Goal: Task Accomplishment & Management: Complete application form

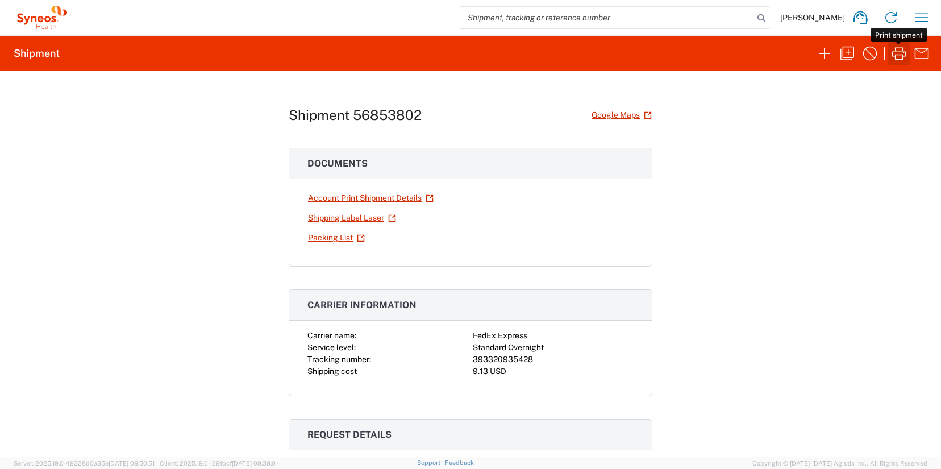
click at [900, 55] on icon "button" at bounding box center [899, 53] width 18 height 18
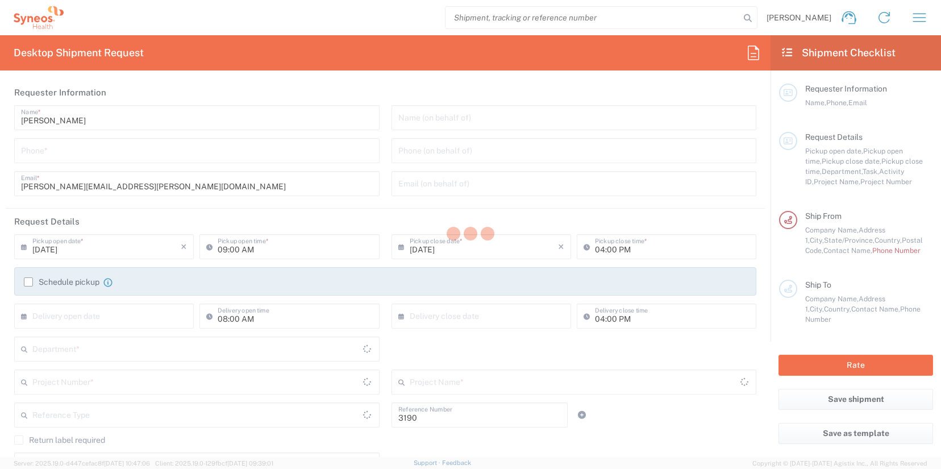
type input "Department"
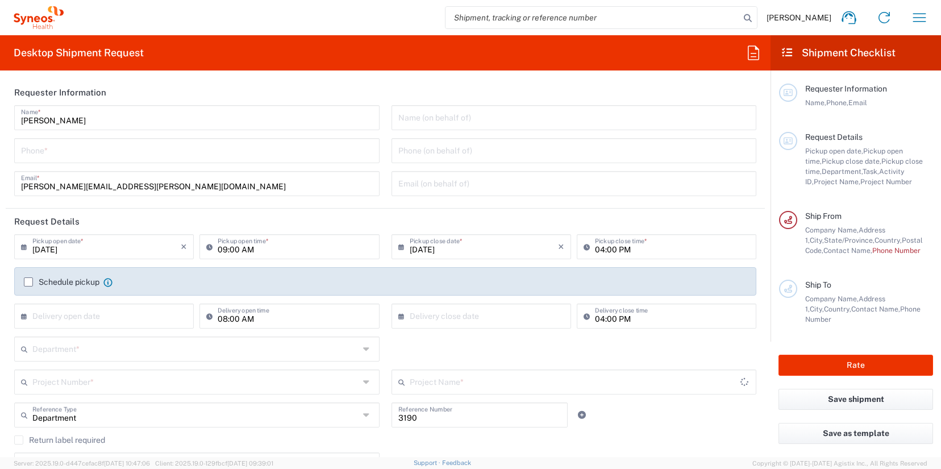
type input "North Carolina"
type input "United States"
type input "Illingworth Rsrch Grp (USA) In"
click at [193, 153] on input "tel" at bounding box center [197, 150] width 352 height 20
type input "3035422228"
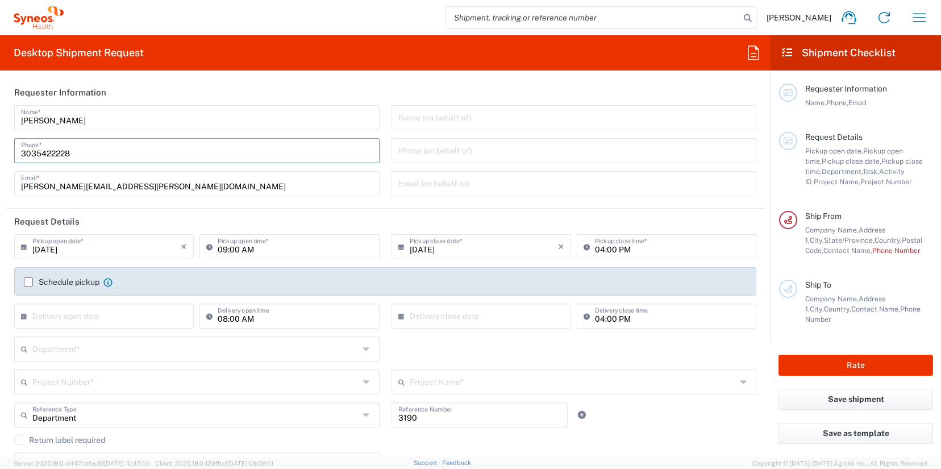
type input "Suite 111"
type input "3035422228"
type input "Tara Sattler"
type input "600 S Taylor Avenue"
type input "Suite 111"
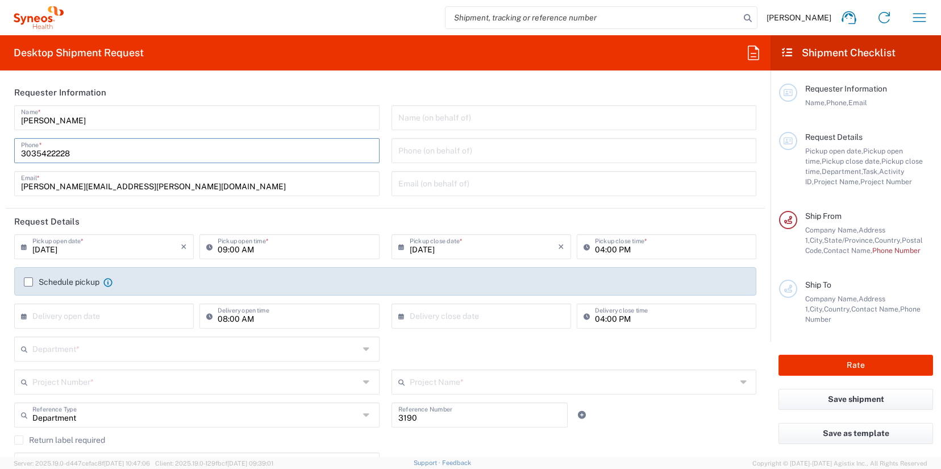
type input "St Louis"
type input "[GEOGRAPHIC_DATA]"
type input "63110"
type input "3035422228"
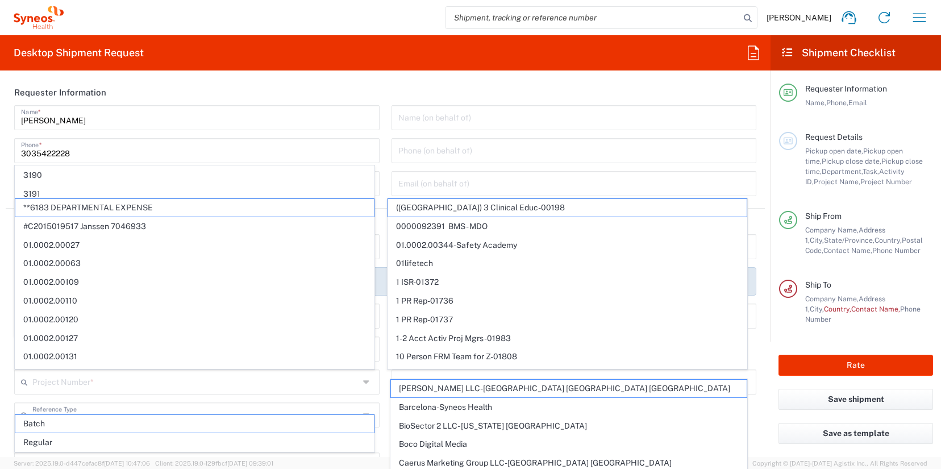
scroll to position [278, 0]
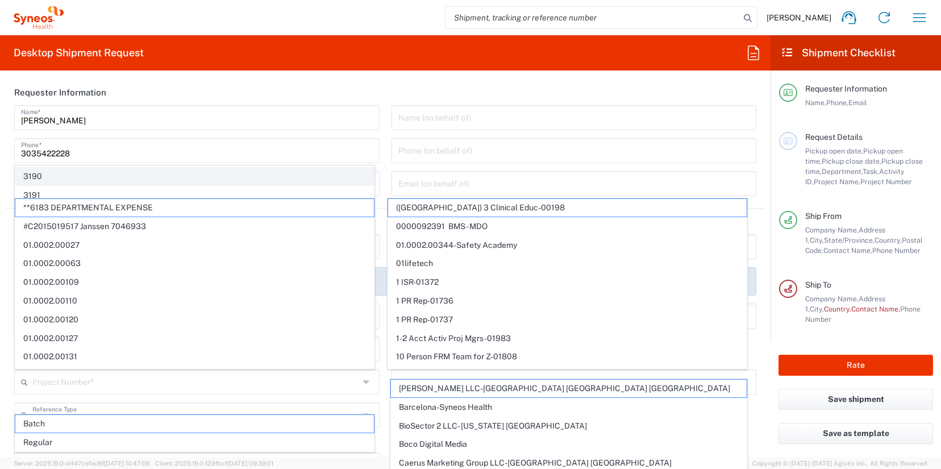
click at [36, 176] on span "3190" at bounding box center [194, 177] width 359 height 18
type input "3190"
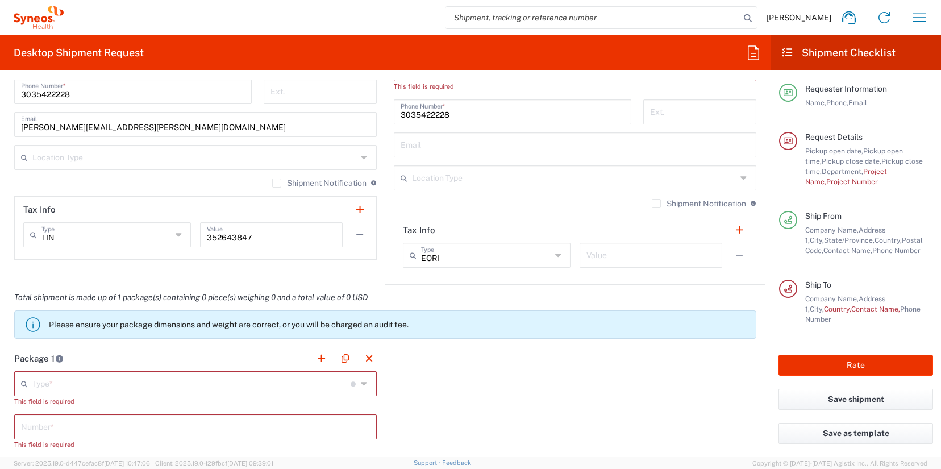
scroll to position [783, 0]
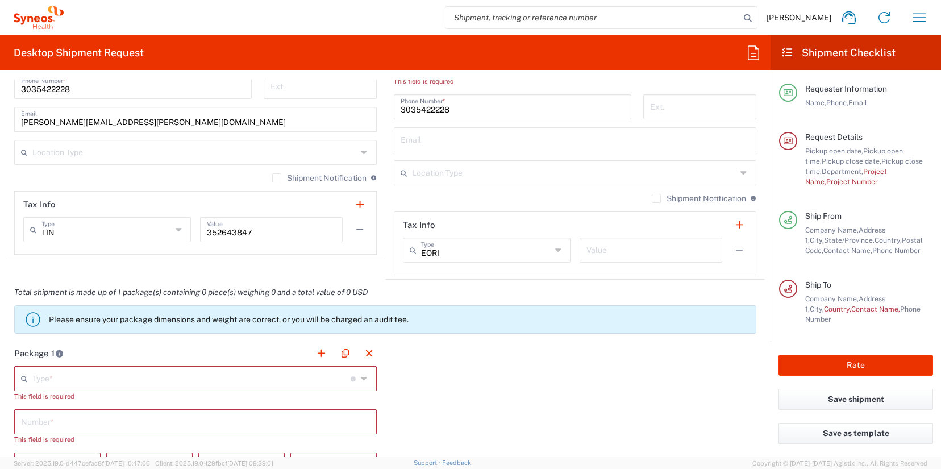
click at [294, 380] on input "text" at bounding box center [191, 378] width 318 height 20
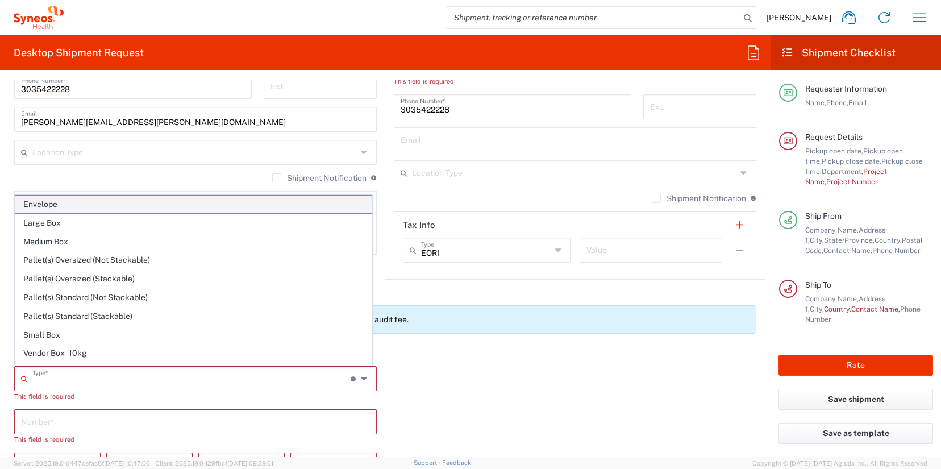
click at [111, 201] on span "Envelope" at bounding box center [193, 204] width 356 height 18
type input "Envelope"
type input "1"
type input "9.5"
type input "12.5"
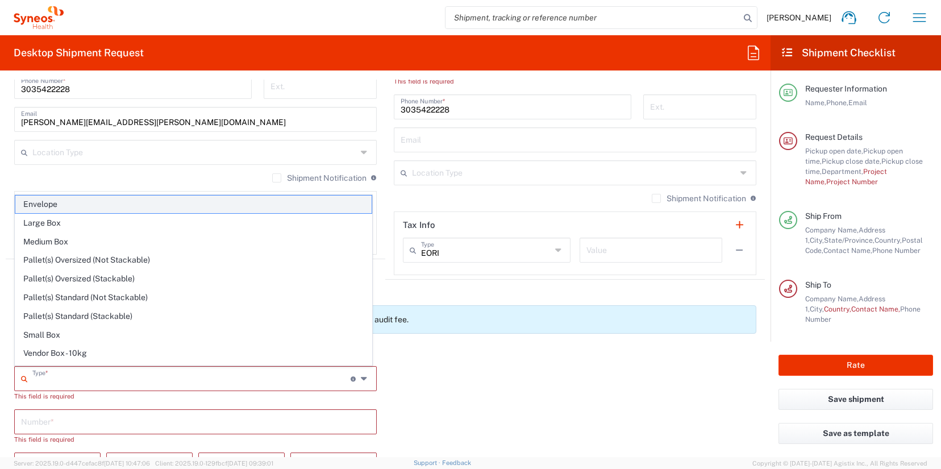
type input "0.25"
type input "in"
type input "0.45"
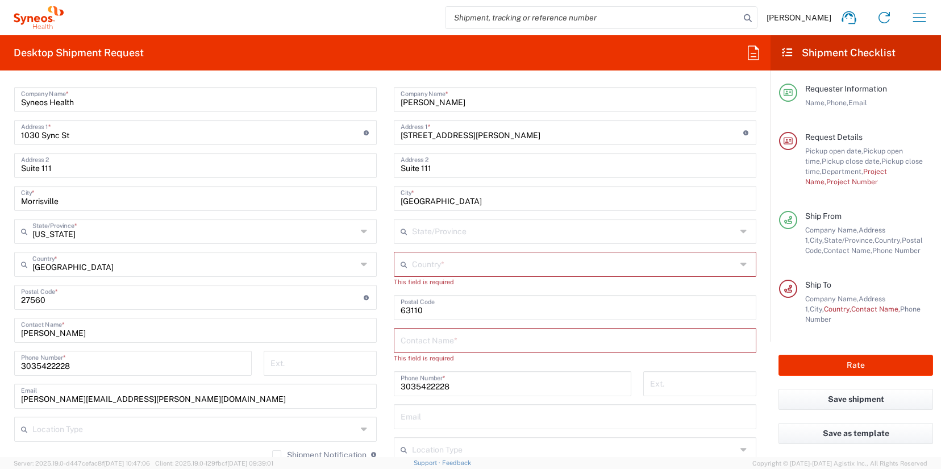
scroll to position [494, 0]
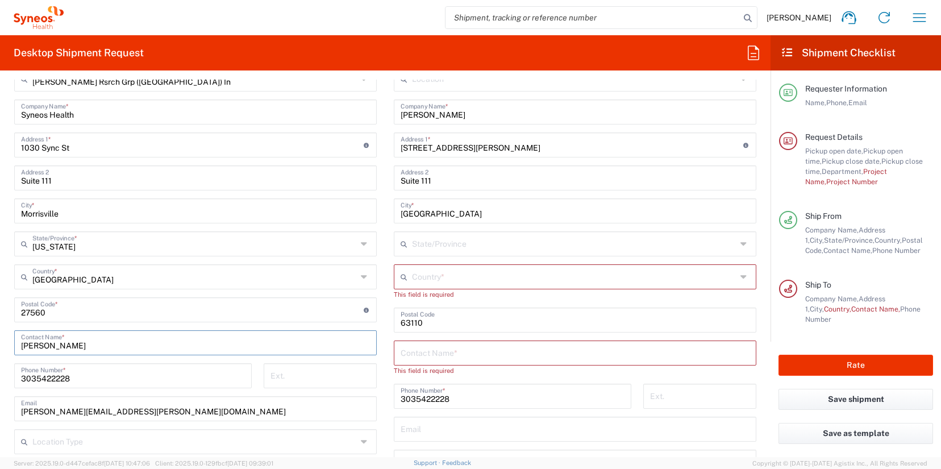
drag, startPoint x: 72, startPoint y: 344, endPoint x: -9, endPoint y: 339, distance: 81.4
click at [0, 339] on html "James Smith Home Shipment estimator Shipment tracking Desktop shipment request …" at bounding box center [470, 234] width 941 height 469
type input "Ashley Firstenberg"
click at [39, 311] on input "undefined" at bounding box center [192, 309] width 343 height 20
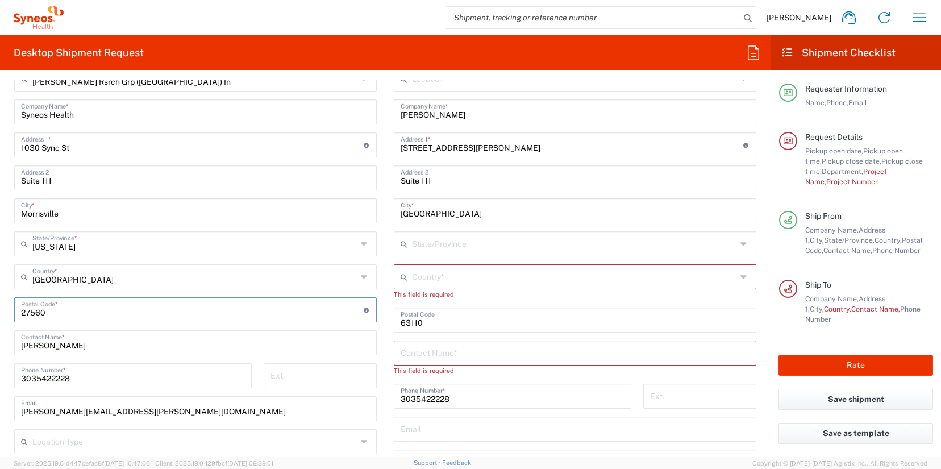
paste input "23111"
type input "23111"
click at [66, 218] on input "Morrisville" at bounding box center [195, 210] width 349 height 20
paste input "ECHANICSVILLE"
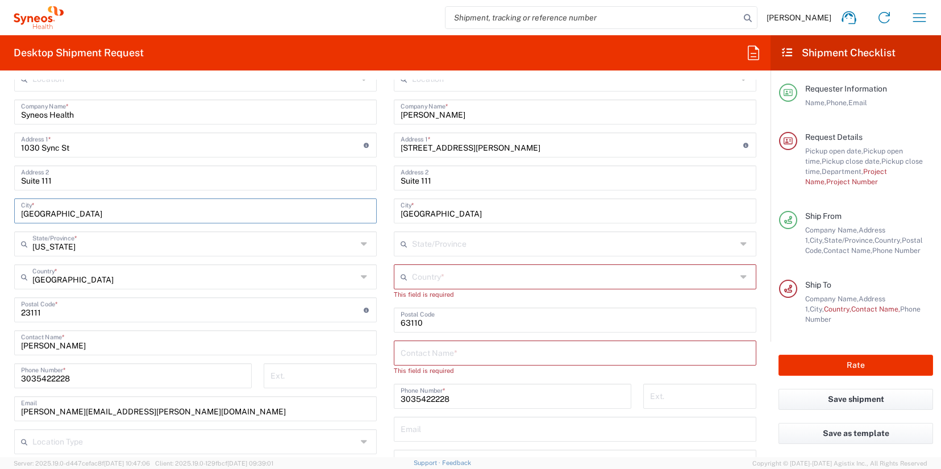
type input "MECHANICSVILLE"
click at [361, 244] on icon at bounding box center [365, 244] width 9 height 18
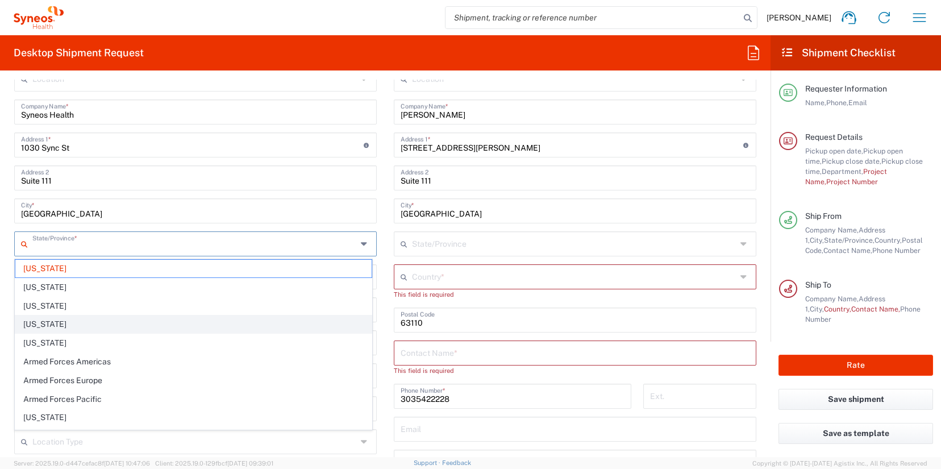
scroll to position [873, 0]
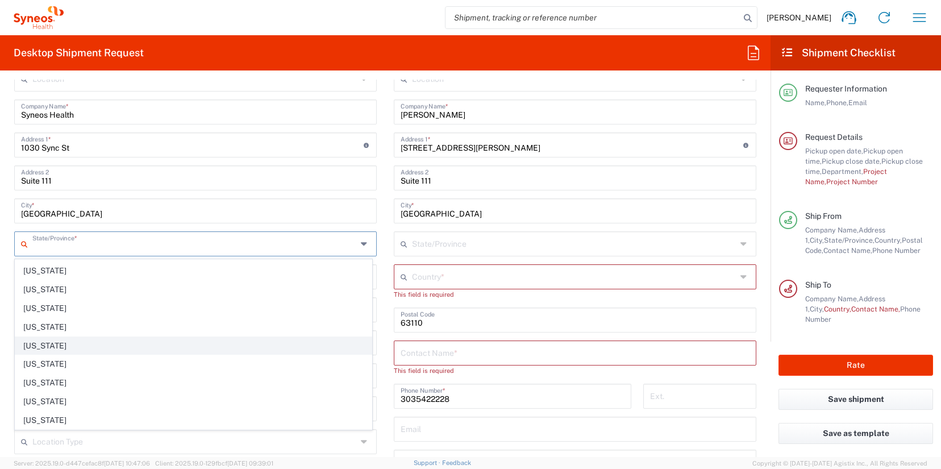
click at [65, 344] on span "[US_STATE]" at bounding box center [193, 346] width 356 height 18
type input "[US_STATE]"
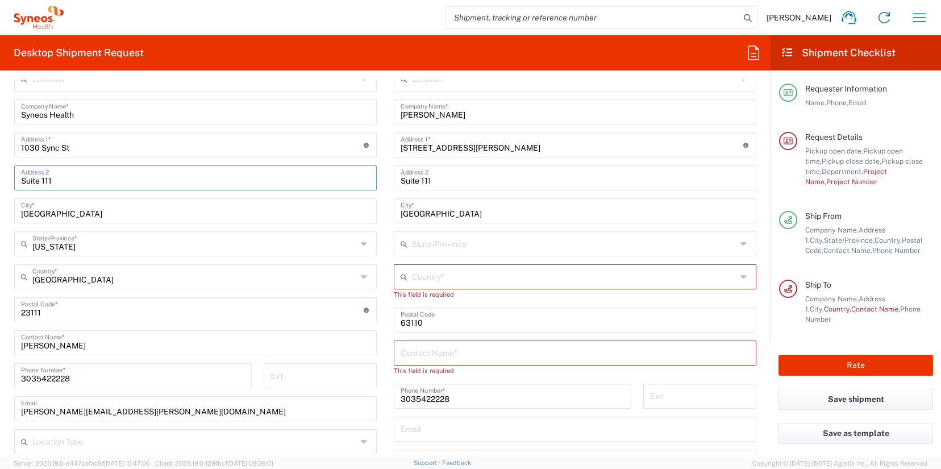
drag, startPoint x: 55, startPoint y: 181, endPoint x: -29, endPoint y: 176, distance: 84.3
click at [0, 176] on html "James Smith Home Shipment estimator Shipment tracking Desktop shipment request …" at bounding box center [470, 234] width 941 height 469
click at [46, 148] on input "1030 Sync St" at bounding box center [192, 144] width 343 height 20
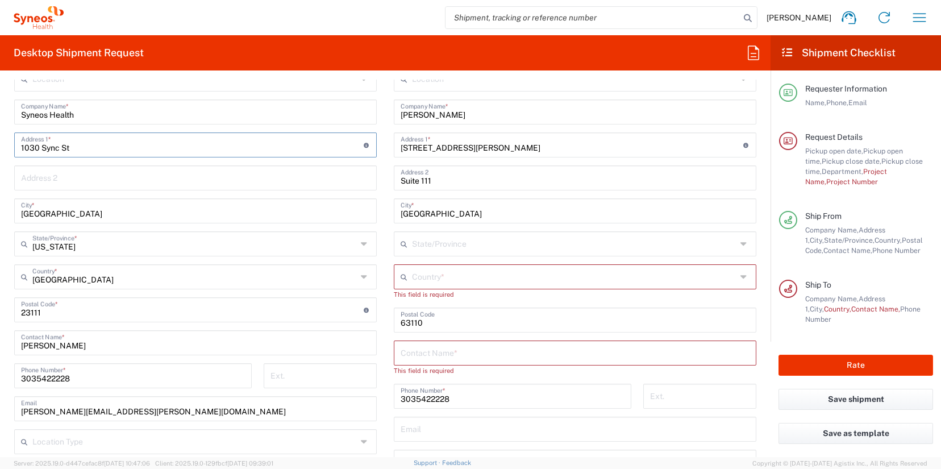
paste input "7049 RIVER VALLEY ROAD"
type input "7049 RIVER VALLEY ROAD"
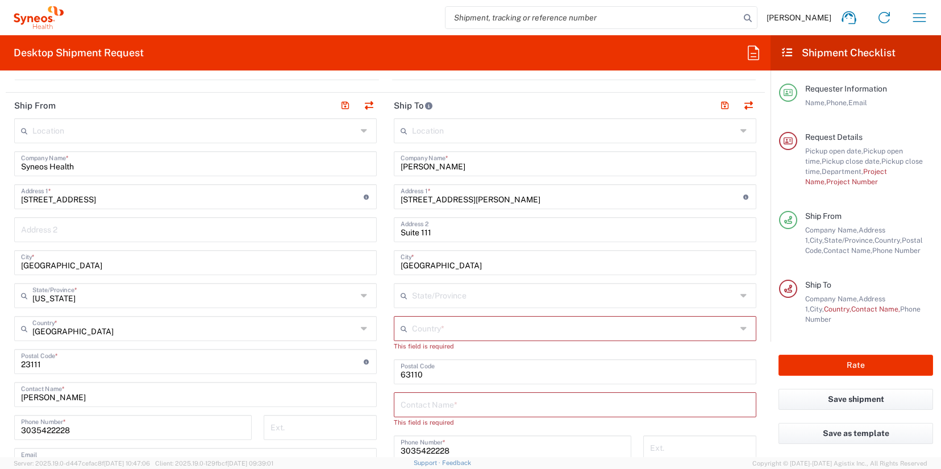
scroll to position [439, 0]
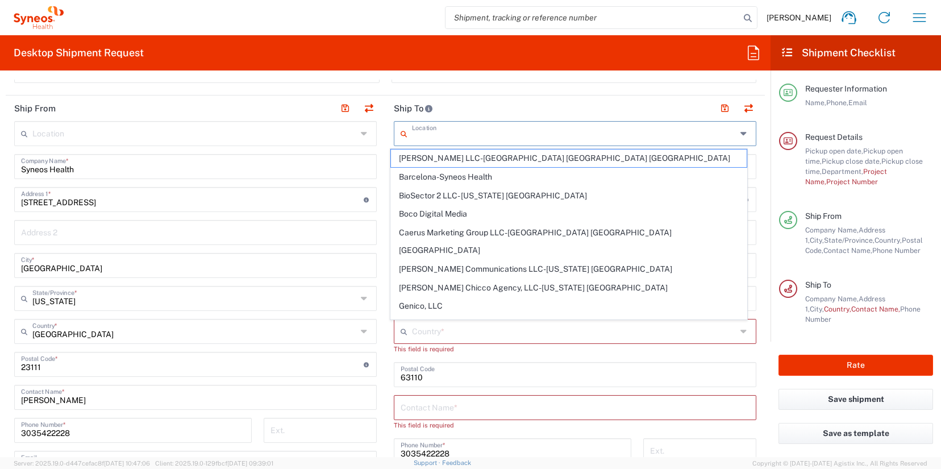
click at [476, 139] on input "text" at bounding box center [574, 133] width 324 height 20
paste input "VIRGINIA COMMONWEALTH UNIVERSITY"
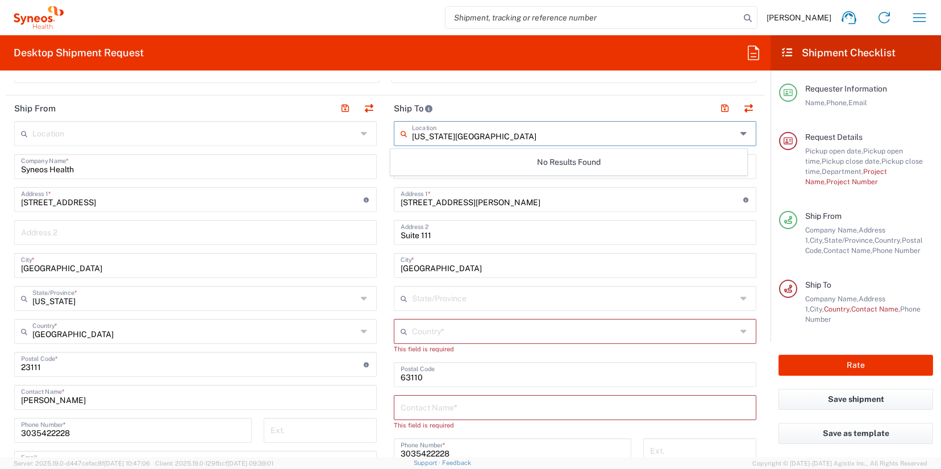
type input "VIRGINIA COMMONWEALTH UNIVERSITY"
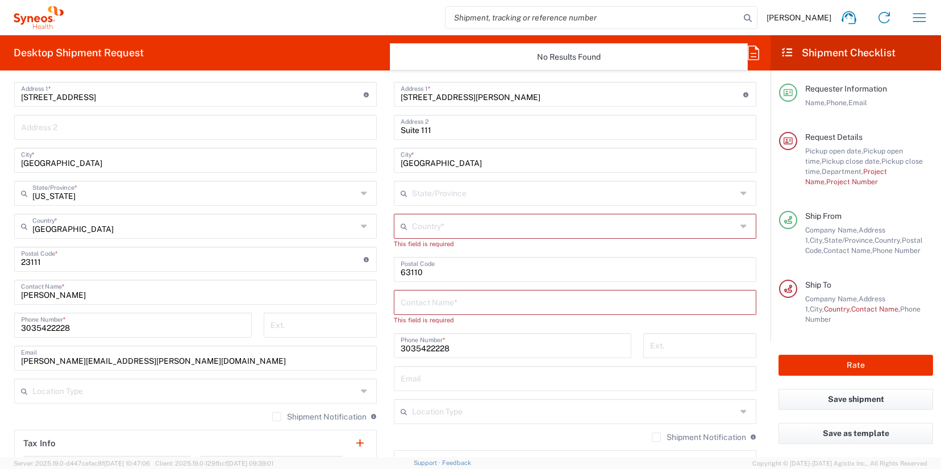
scroll to position [545, 0]
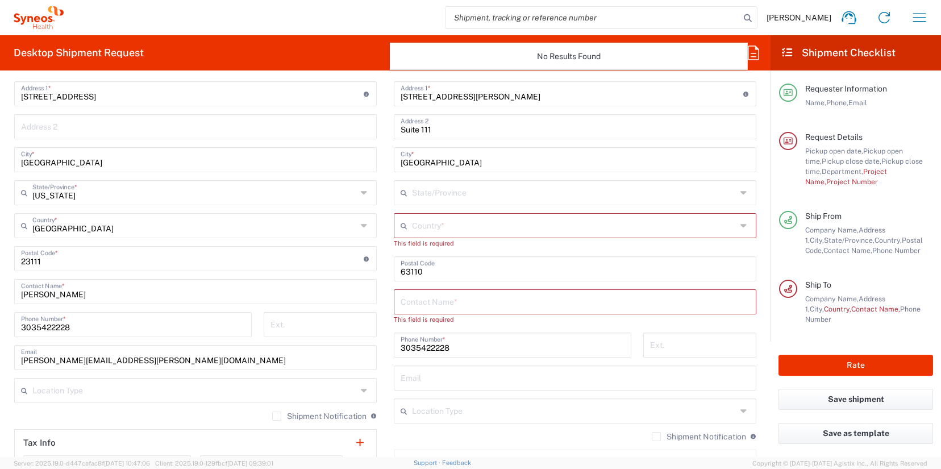
click at [423, 305] on input "text" at bounding box center [575, 301] width 349 height 20
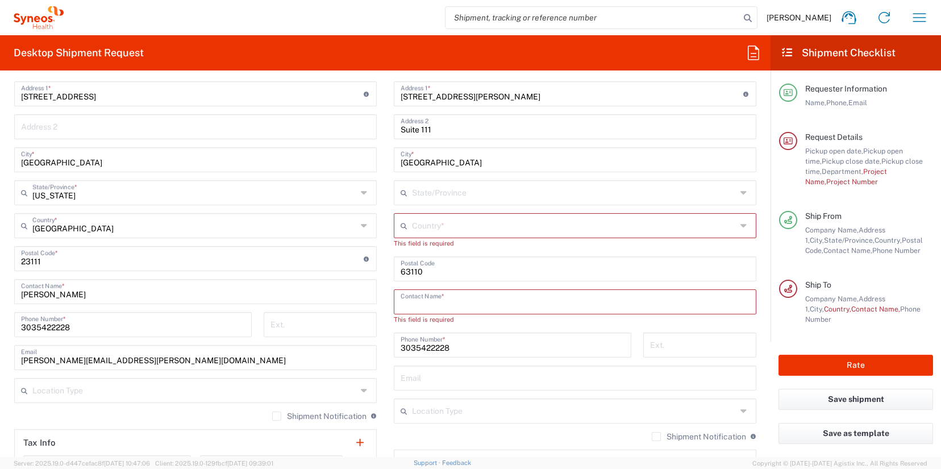
paste input "CEON CLARK"
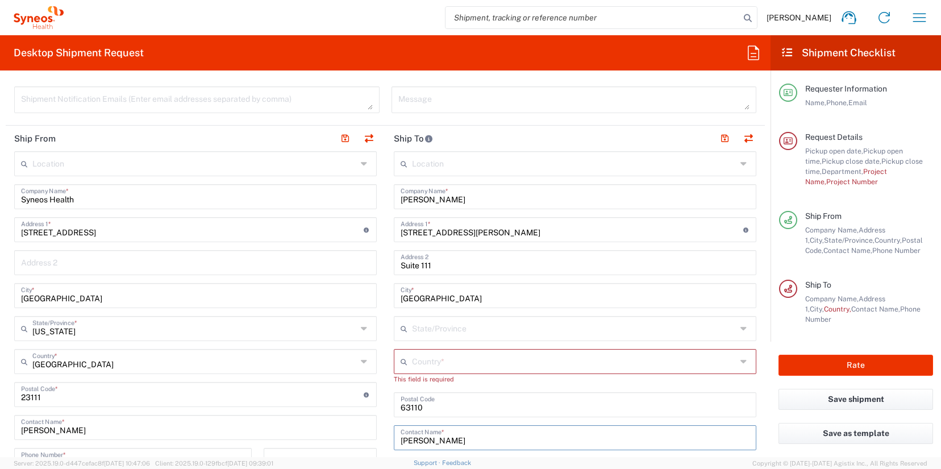
scroll to position [414, 0]
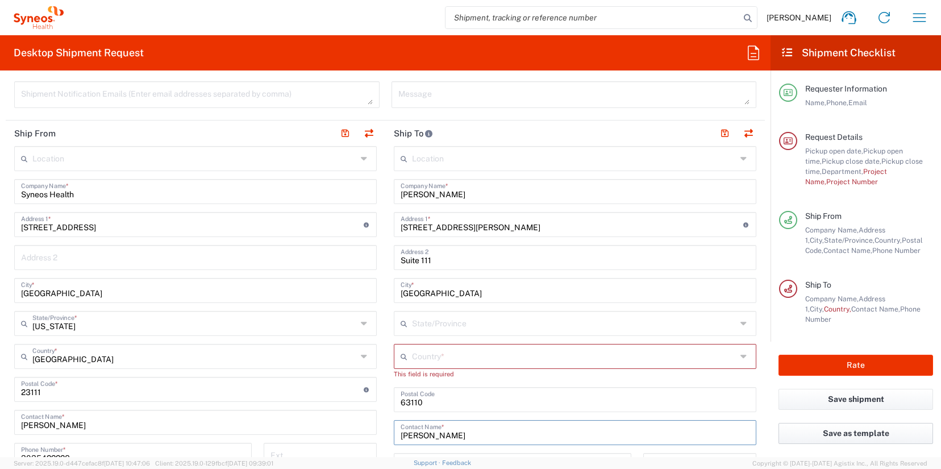
type input "CEON CLARK"
click at [420, 229] on input "600 S Taylor Avenue" at bounding box center [572, 224] width 343 height 20
paste input "1101 EAST MARSHALL ST"
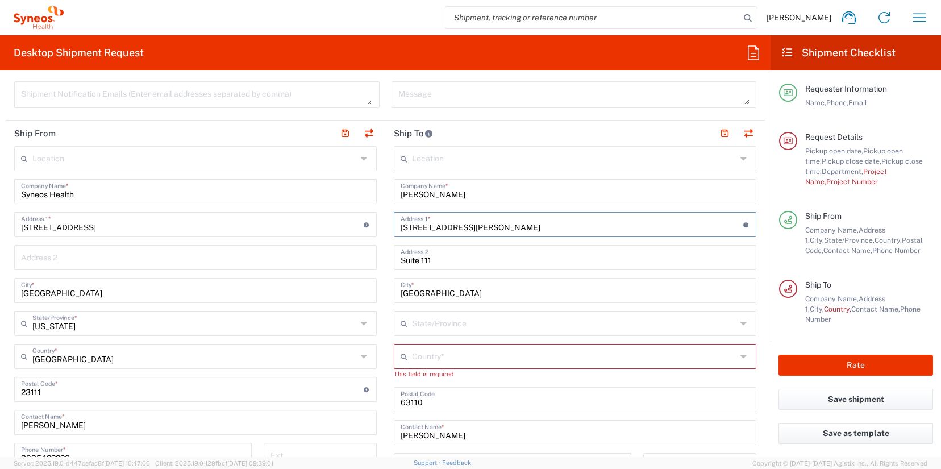
type input "1101 EAST MARSHALL ST"
click at [452, 191] on input "Tara Sattler" at bounding box center [575, 191] width 349 height 20
paste input "VIRGINIA COMMONWEALTH UNIVERSITY"
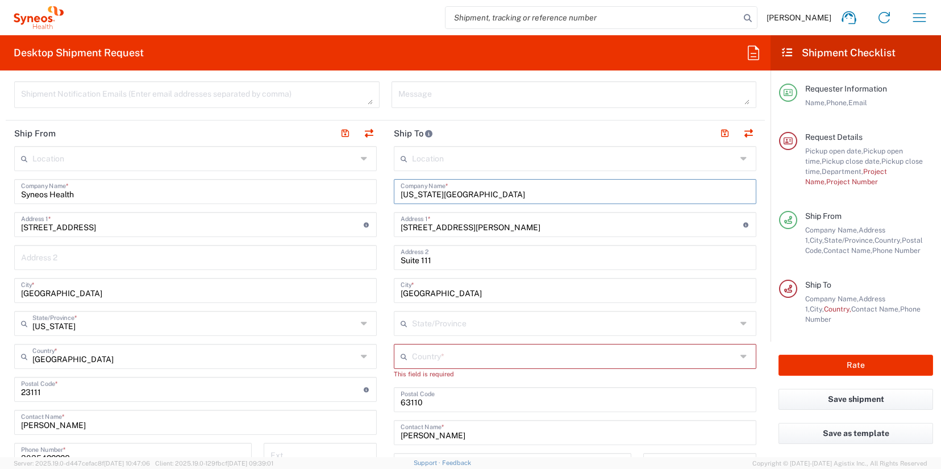
type input "VIRGINIA COMMONWEALTH UNIVERSITY"
drag, startPoint x: 431, startPoint y: 261, endPoint x: 375, endPoint y: 261, distance: 55.7
click at [375, 261] on div "Ship From Location [PERSON_NAME] LLC-[GEOGRAPHIC_DATA] [GEOGRAPHIC_DATA] [GEOGR…" at bounding box center [385, 379] width 759 height 518
paste input "ROOM 6-060"
type input "ROOM 6-060"
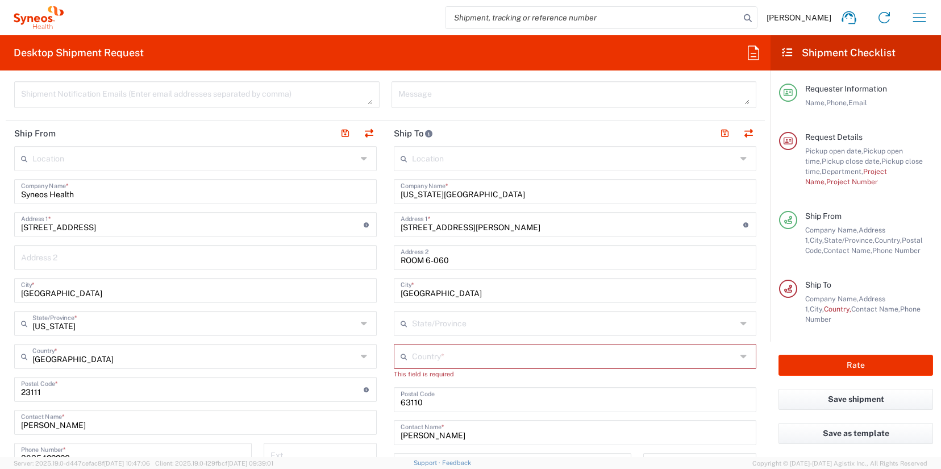
click at [423, 295] on input "St Louis" at bounding box center [575, 290] width 349 height 20
paste input "RICHMOND"
type input "RICHMOND"
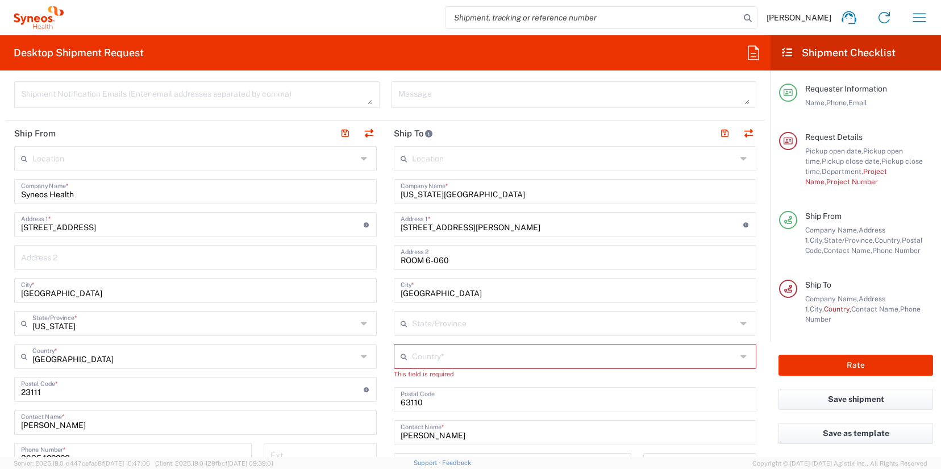
click at [409, 402] on input "undefined" at bounding box center [575, 399] width 349 height 20
paste input "23298"
type input "23298"
click at [740, 328] on icon at bounding box center [744, 323] width 9 height 18
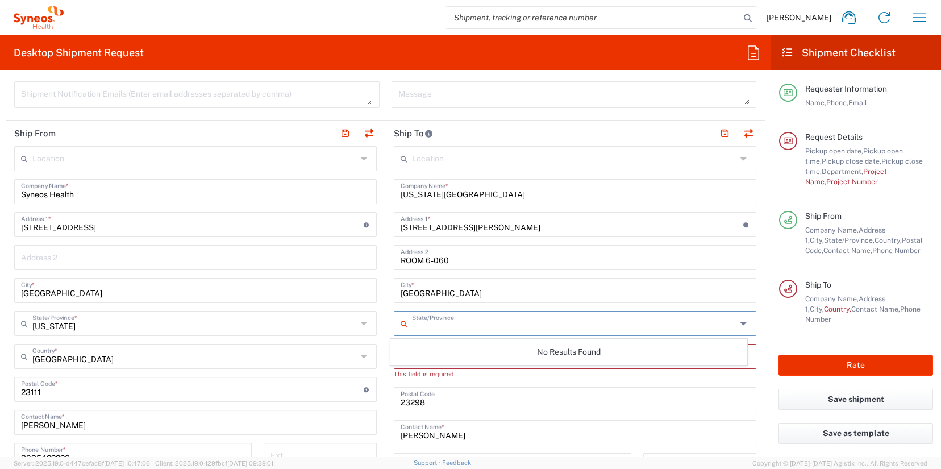
click at [740, 326] on icon at bounding box center [744, 323] width 9 height 18
click at [740, 323] on icon at bounding box center [744, 323] width 9 height 18
click at [743, 280] on div "RICHMOND City *" at bounding box center [575, 290] width 363 height 25
click at [751, 268] on main "Location [PERSON_NAME] LLC-[GEOGRAPHIC_DATA] [GEOGRAPHIC_DATA] [GEOGRAPHIC_DATA…" at bounding box center [575, 390] width 380 height 488
click at [740, 356] on icon at bounding box center [744, 356] width 9 height 18
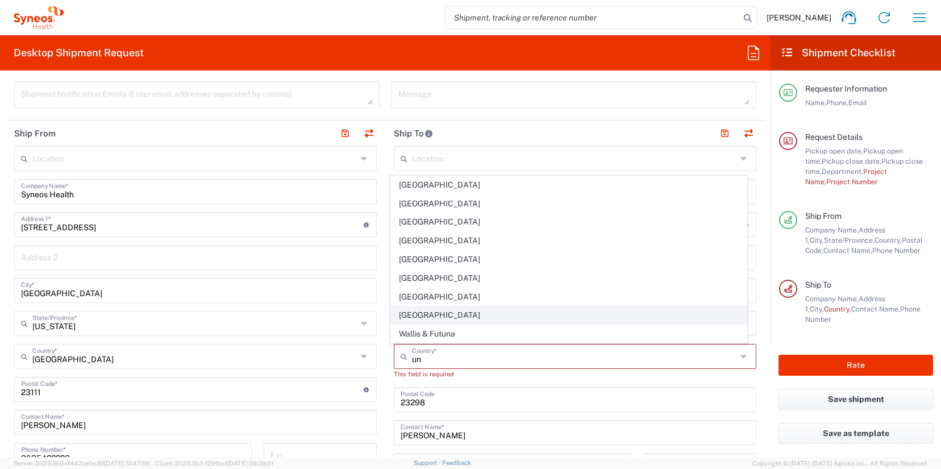
click at [405, 316] on span "[GEOGRAPHIC_DATA]" at bounding box center [569, 315] width 356 height 18
type input "[GEOGRAPHIC_DATA]"
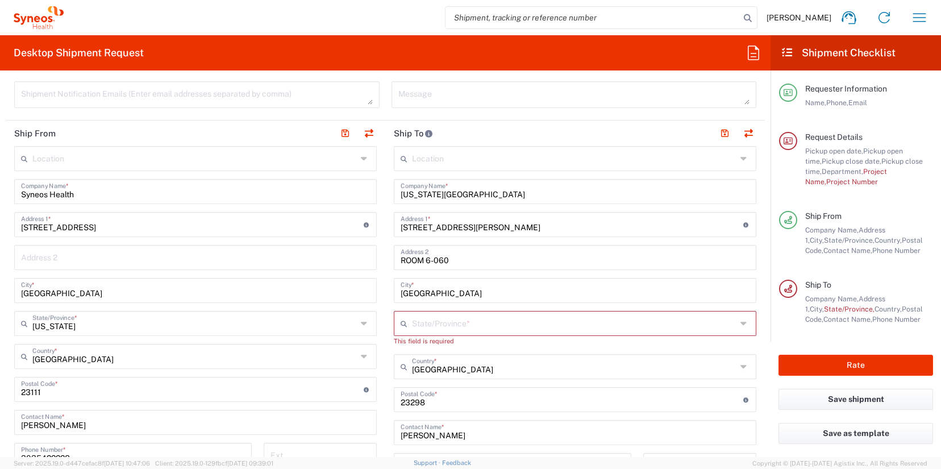
click at [740, 326] on icon at bounding box center [744, 323] width 9 height 18
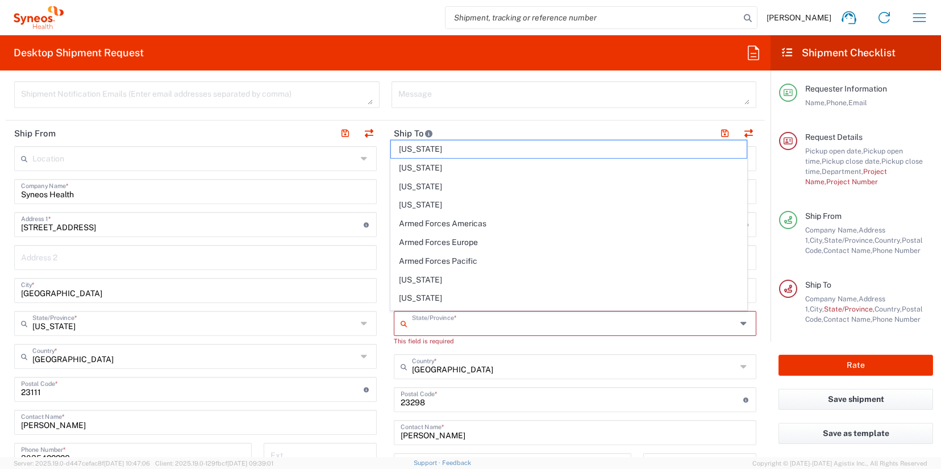
scroll to position [873, 0]
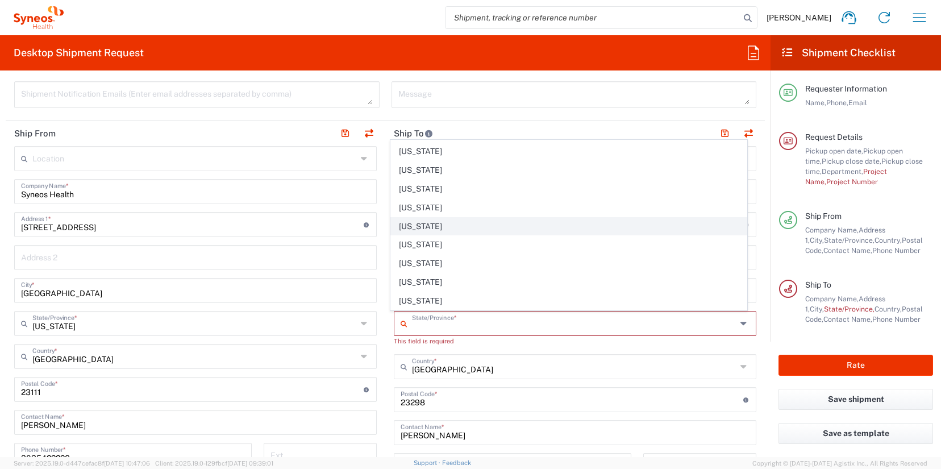
click at [421, 226] on span "[US_STATE]" at bounding box center [569, 227] width 356 height 18
type input "[US_STATE]"
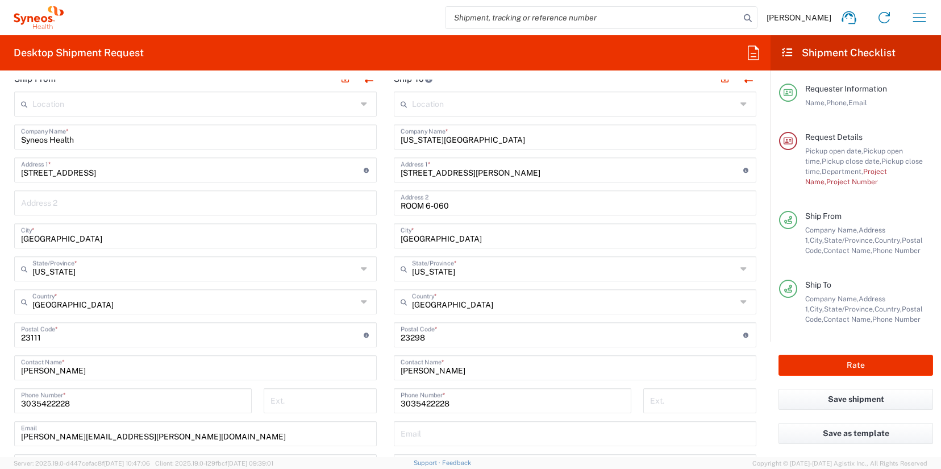
scroll to position [471, 0]
click at [417, 401] on input "3035422228" at bounding box center [513, 398] width 224 height 20
paste input "8043964663"
type input "8043964663"
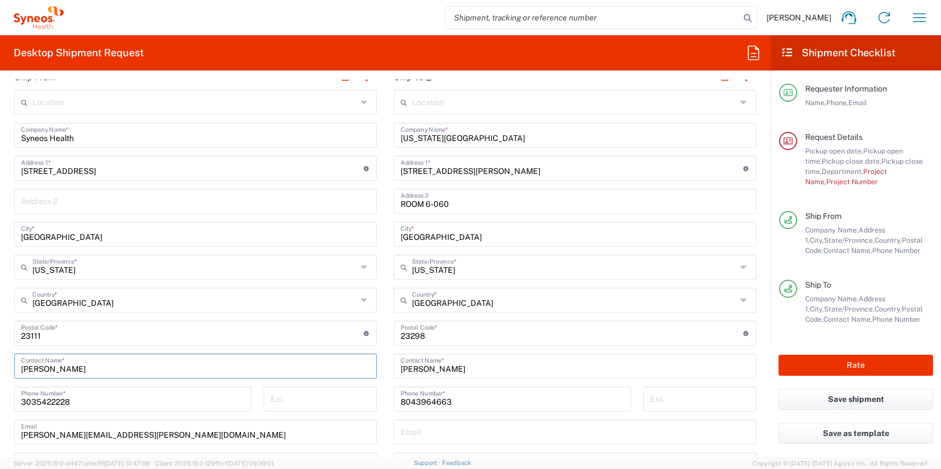
drag, startPoint x: 91, startPoint y: 368, endPoint x: 20, endPoint y: 369, distance: 71.6
click at [20, 369] on div "Ashley Firstenberg Contact Name *" at bounding box center [195, 365] width 363 height 25
drag, startPoint x: 64, startPoint y: 433, endPoint x: 19, endPoint y: 434, distance: 44.3
click at [19, 434] on div "james.smith@illingworthresearch.com Email" at bounding box center [195, 431] width 363 height 25
paste input "Ashley Firstenberg"
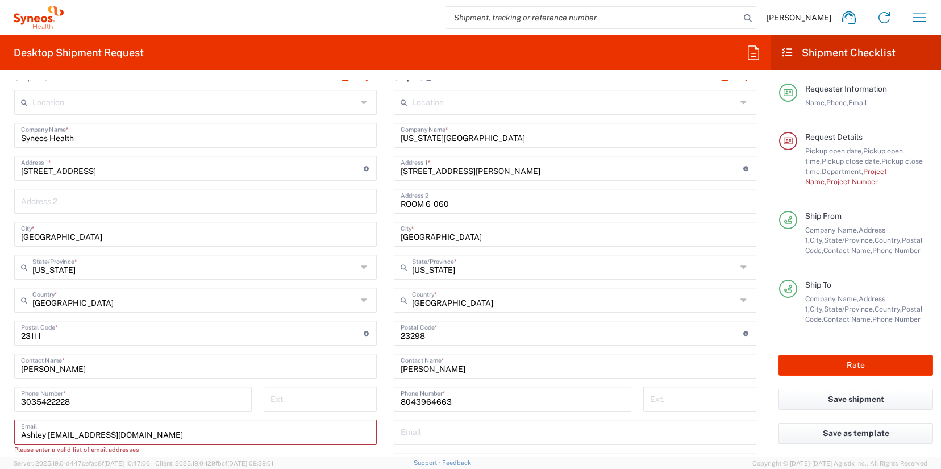
click at [48, 434] on input "Ashley Firstenberg@illingworthresearch.com" at bounding box center [195, 431] width 349 height 20
click at [52, 434] on input "Ashley.Firstenberg@illingworthresearch.com" at bounding box center [195, 431] width 349 height 20
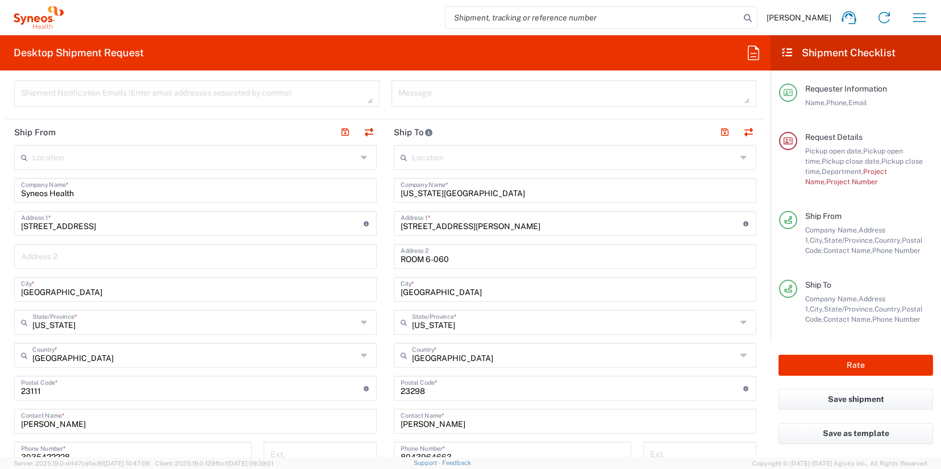
scroll to position [417, 0]
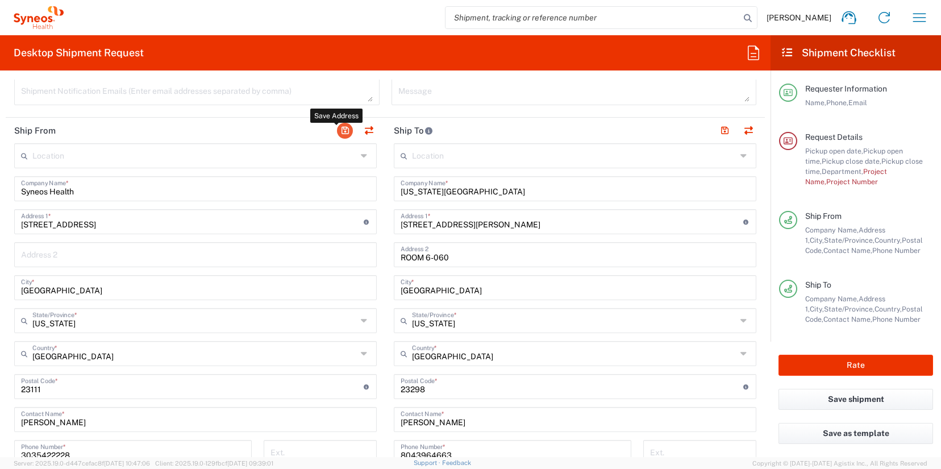
type input "Ashley.firstenberg@illingworthresearch.com"
click at [343, 131] on button "button" at bounding box center [345, 131] width 16 height 16
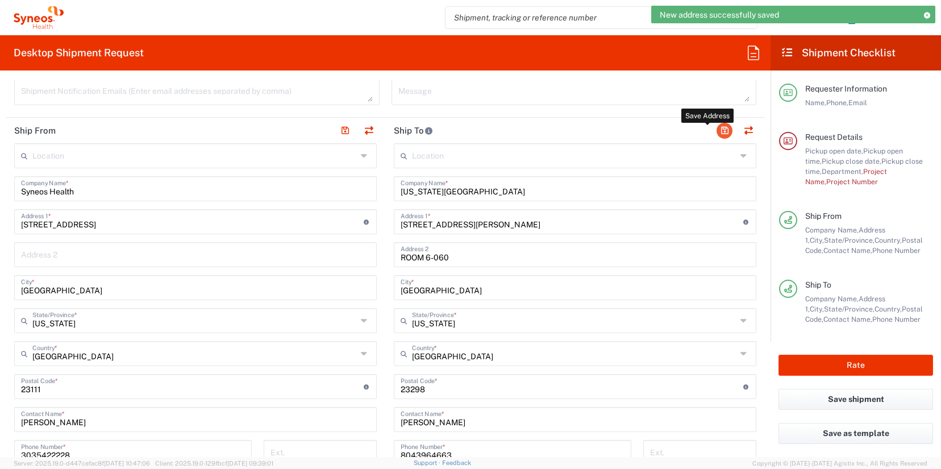
click at [717, 132] on button "button" at bounding box center [725, 131] width 16 height 16
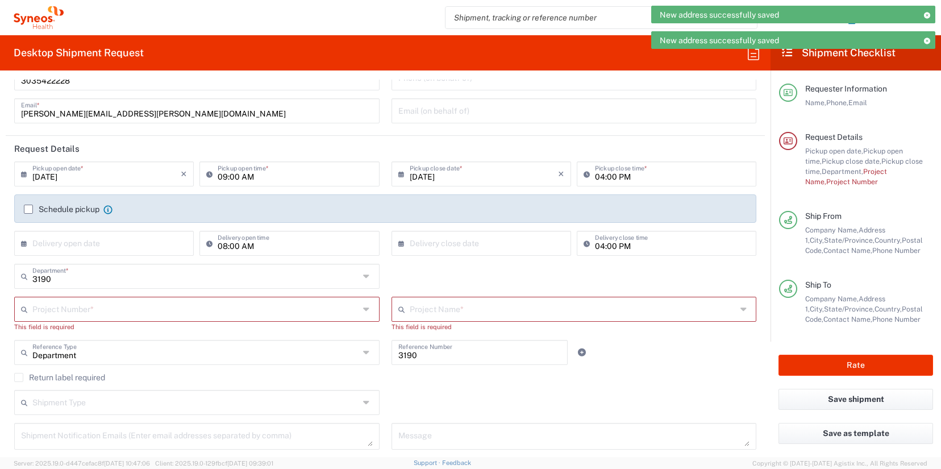
scroll to position [80, 0]
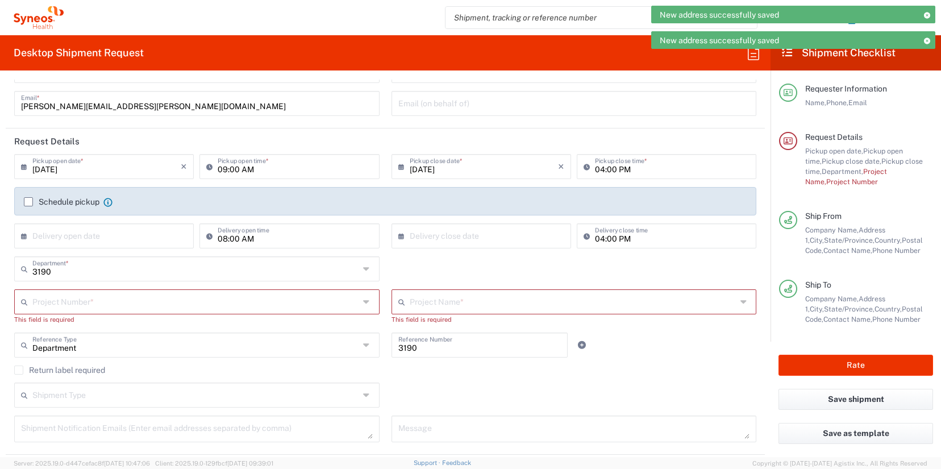
click at [231, 305] on input "text" at bounding box center [195, 301] width 327 height 20
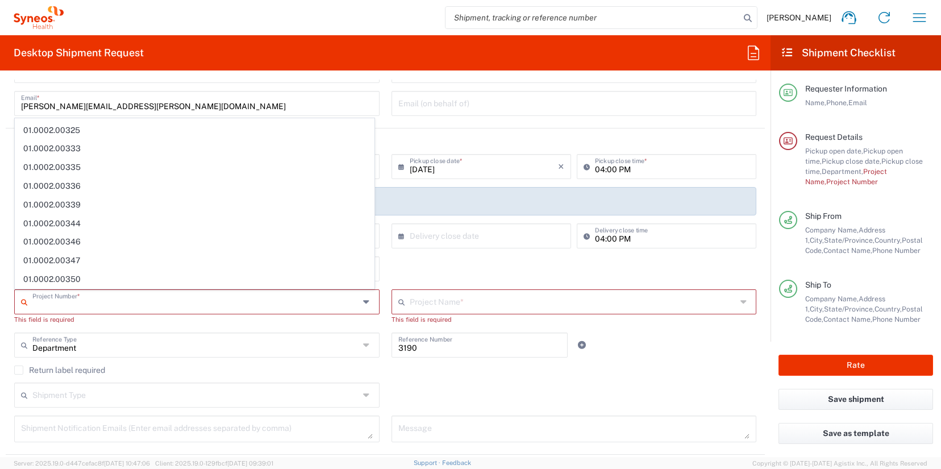
scroll to position [0, 0]
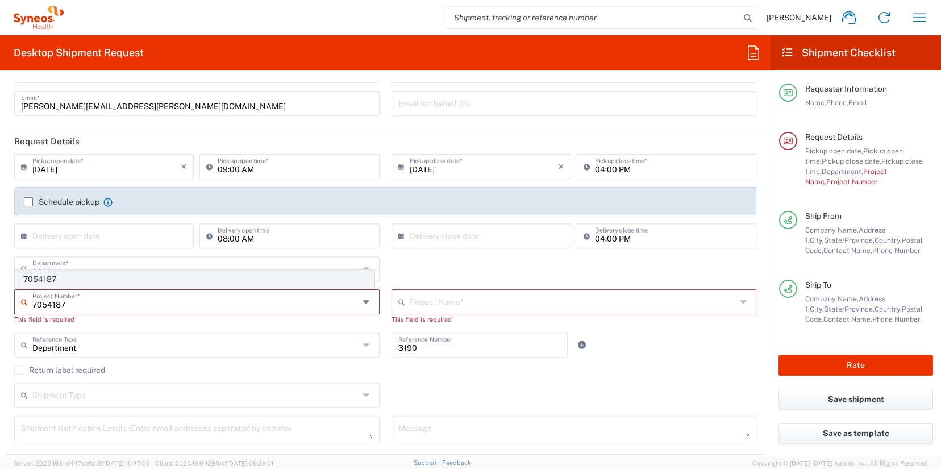
type input "7054187"
click at [50, 276] on span "7054187" at bounding box center [194, 279] width 359 height 18
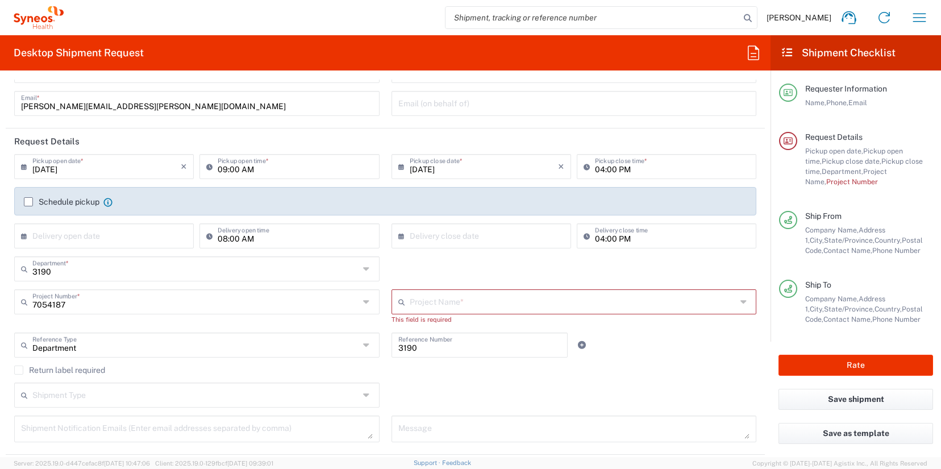
type input "802-WWC-015"
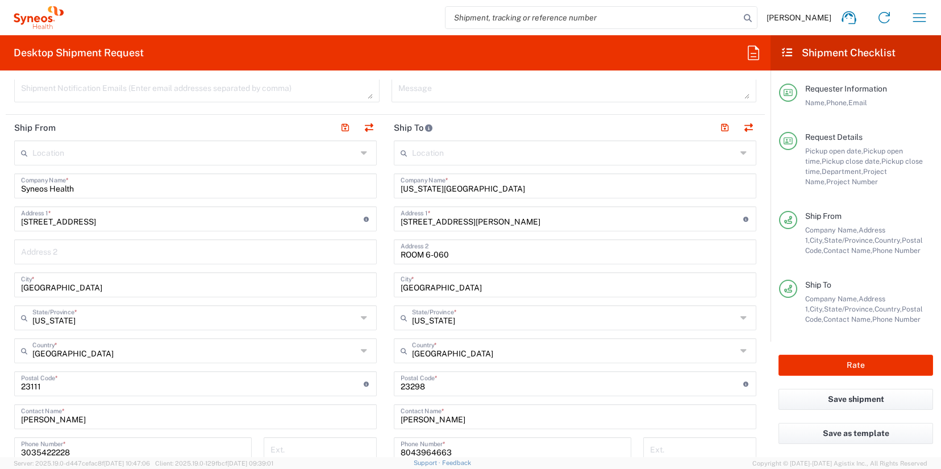
scroll to position [567, 0]
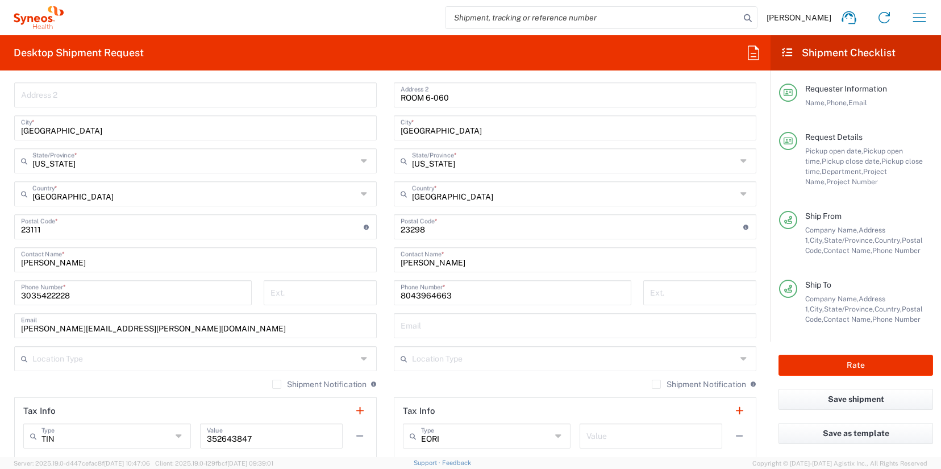
click at [56, 261] on input "Ashley Firstenberg" at bounding box center [195, 259] width 349 height 20
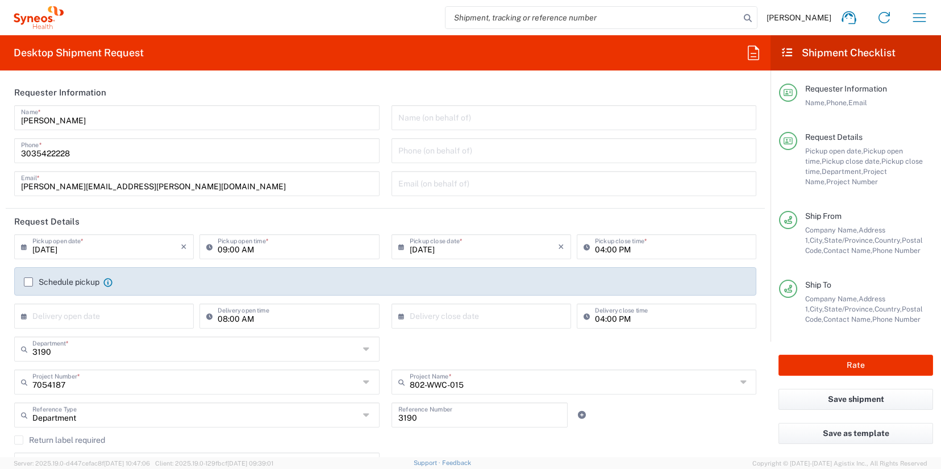
click at [444, 120] on input "text" at bounding box center [574, 117] width 352 height 20
paste input "Ashley Firstenberg"
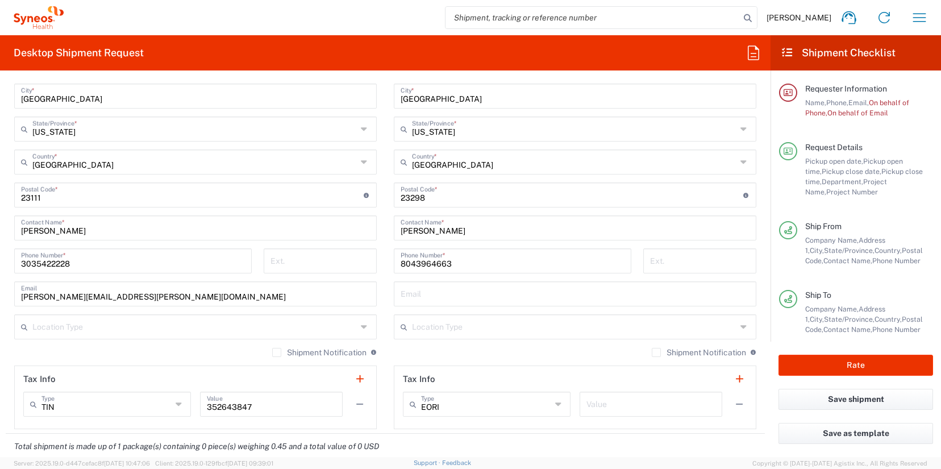
scroll to position [671, 0]
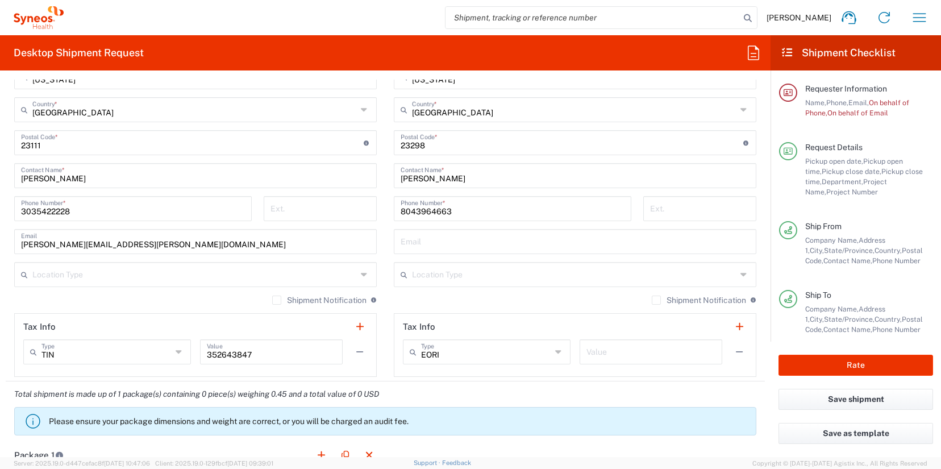
type input "Ashley Firstenberg"
drag, startPoint x: 188, startPoint y: 243, endPoint x: -27, endPoint y: 236, distance: 214.4
click at [0, 236] on html "James Smith Home Shipment estimator Shipment tracking Desktop shipment request …" at bounding box center [470, 234] width 941 height 469
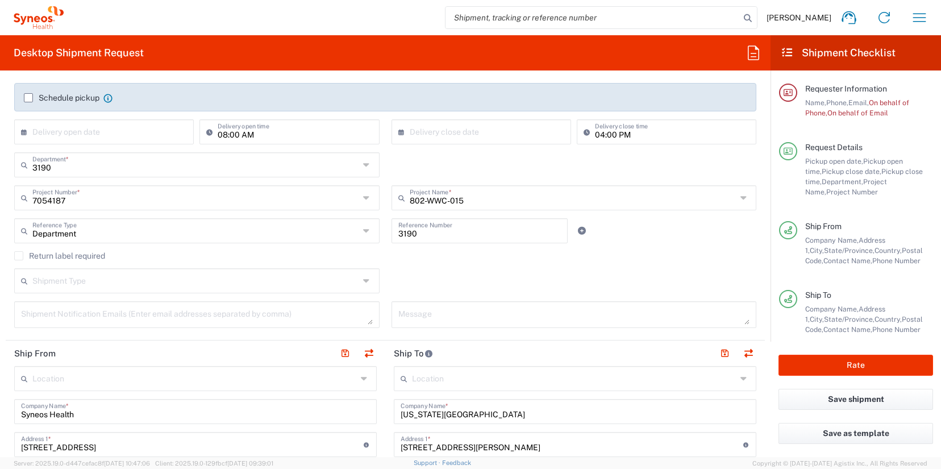
scroll to position [0, 0]
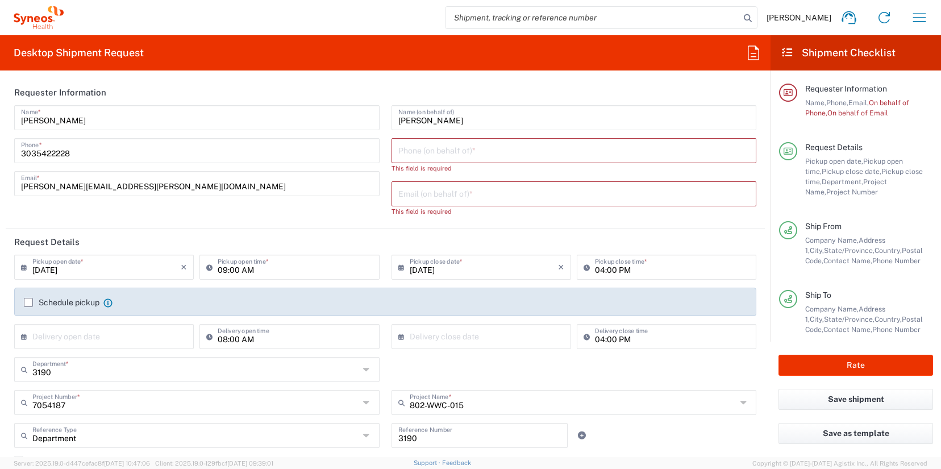
click at [415, 194] on input "text" at bounding box center [574, 193] width 352 height 20
paste input "Ashley.firstenberg@illingworthresearch.com"
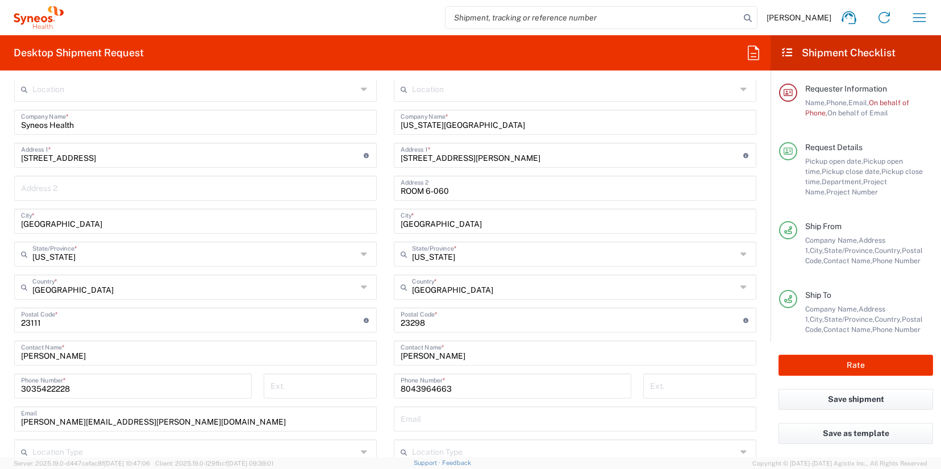
scroll to position [516, 0]
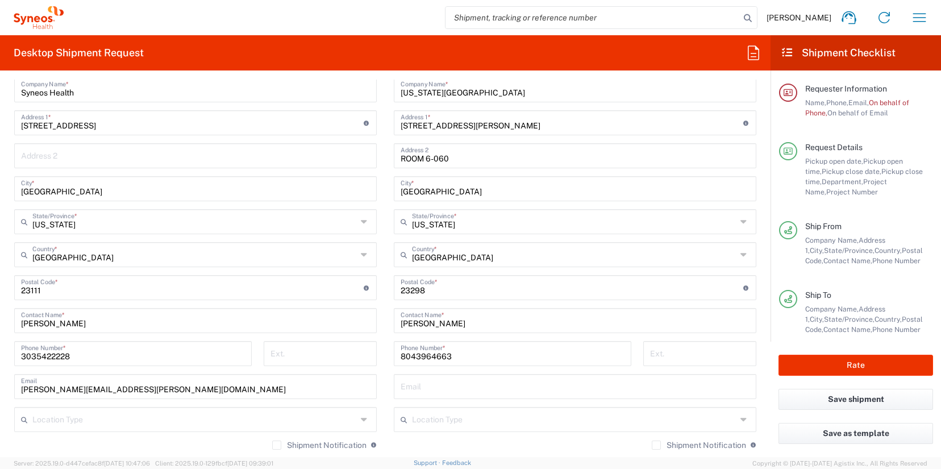
type input "Ashley.firstenberg@illingworthresearch.com"
click at [46, 357] on input "3035422228" at bounding box center [133, 353] width 224 height 20
paste input "1 804-698-0652"
click at [62, 354] on input "1 804-698-0652" at bounding box center [133, 353] width 224 height 20
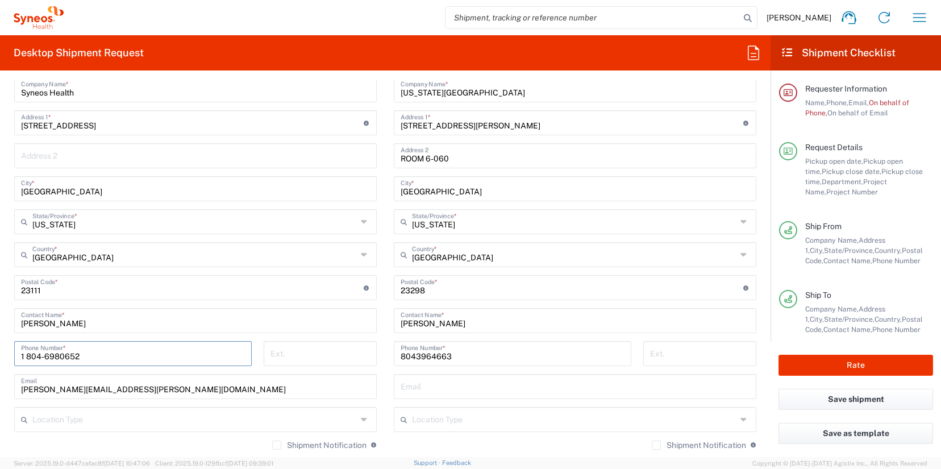
click at [45, 355] on input "1 804-6980652" at bounding box center [133, 353] width 224 height 20
click at [27, 357] on input "1 8046980652" at bounding box center [133, 353] width 224 height 20
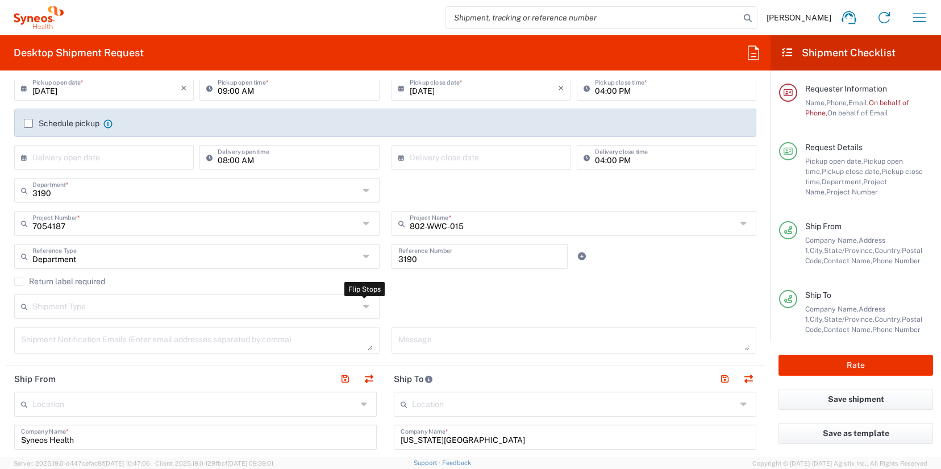
scroll to position [244, 0]
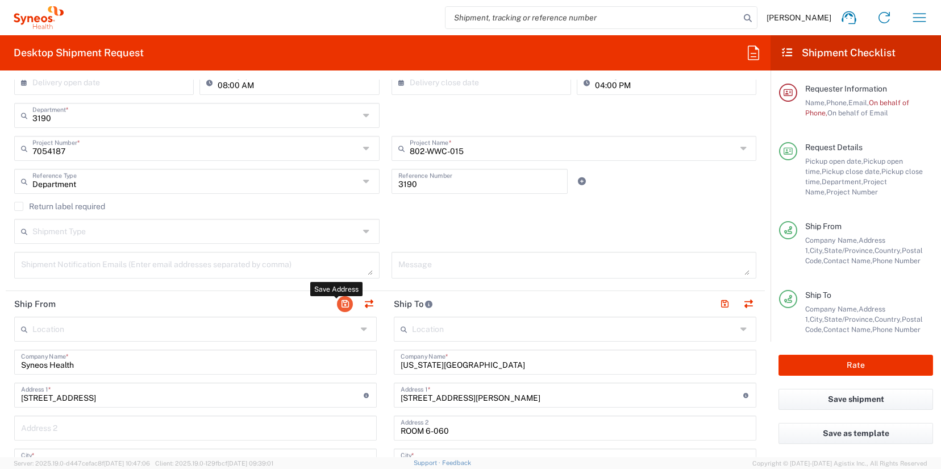
type input "18046980652"
click at [338, 307] on button "button" at bounding box center [345, 304] width 16 height 16
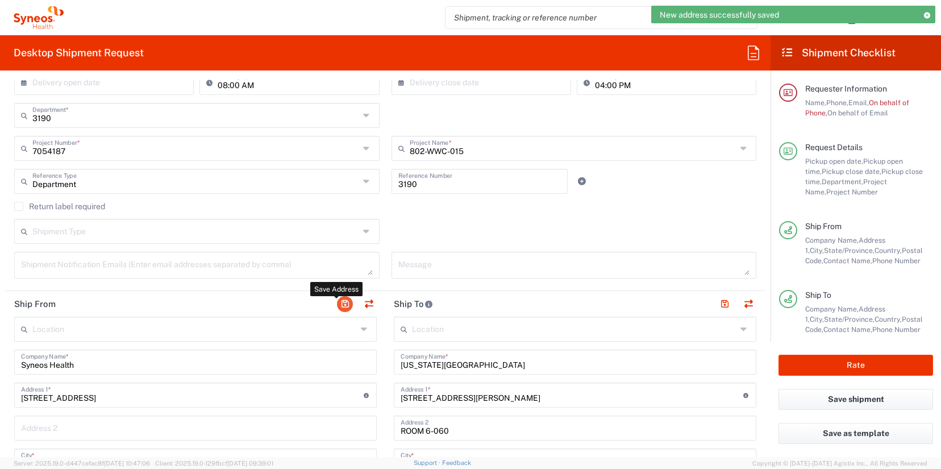
click at [338, 307] on button "button" at bounding box center [345, 304] width 16 height 16
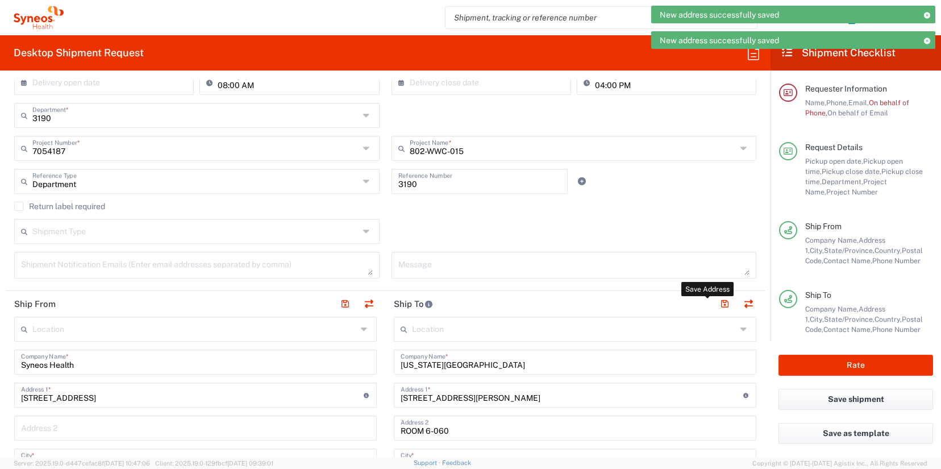
click at [717, 306] on button "button" at bounding box center [725, 304] width 16 height 16
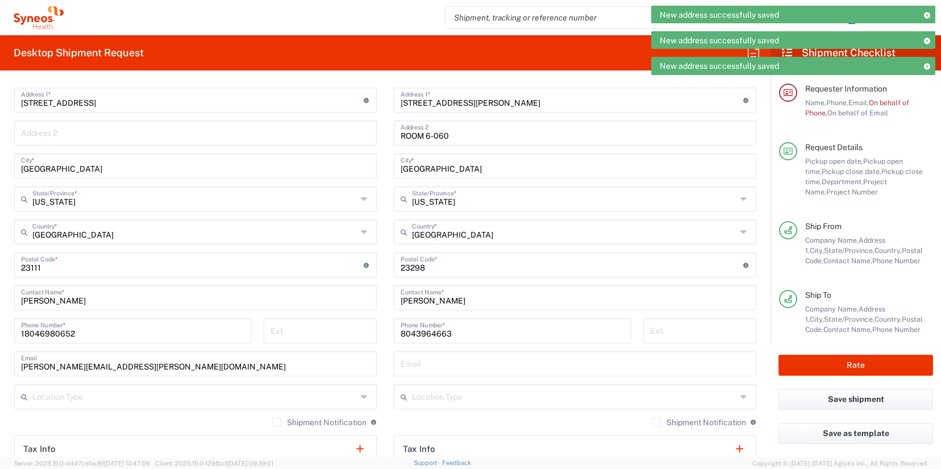
scroll to position [540, 0]
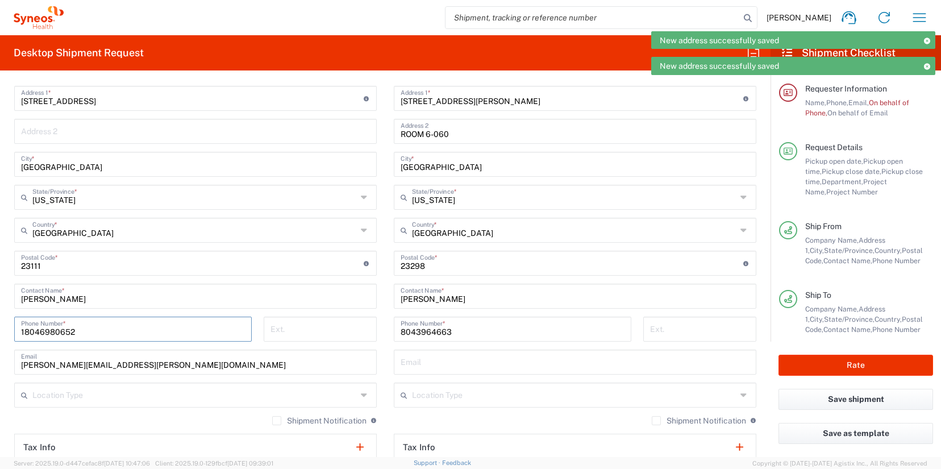
drag, startPoint x: 102, startPoint y: 331, endPoint x: -39, endPoint y: 334, distance: 140.9
click at [0, 334] on html "New address successfully saved New address successfully saved New address succe…" at bounding box center [470, 234] width 941 height 469
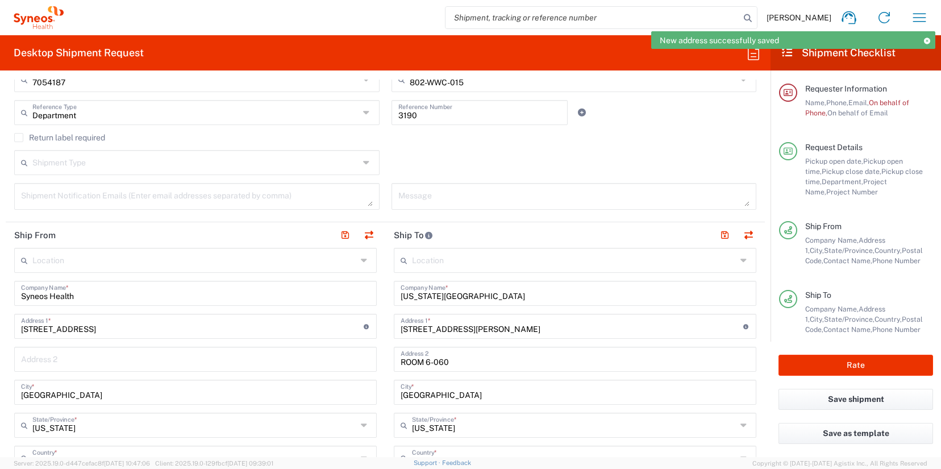
scroll to position [0, 0]
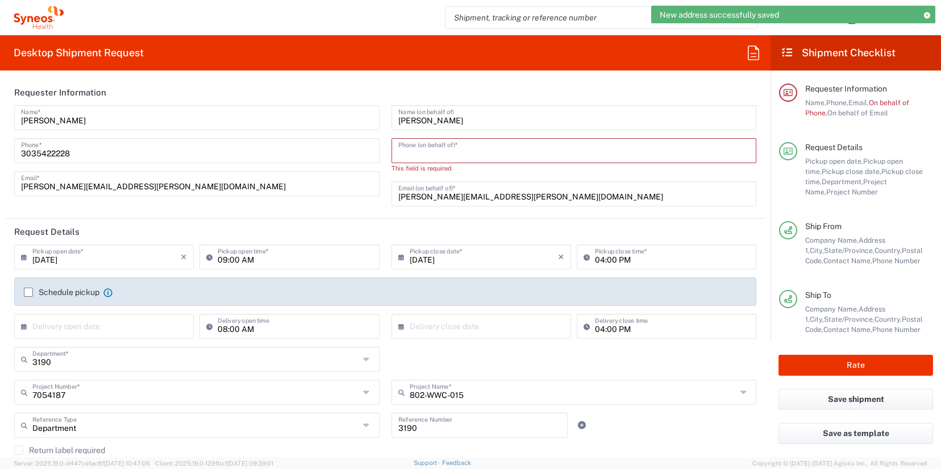
click at [430, 149] on input "tel" at bounding box center [574, 150] width 352 height 20
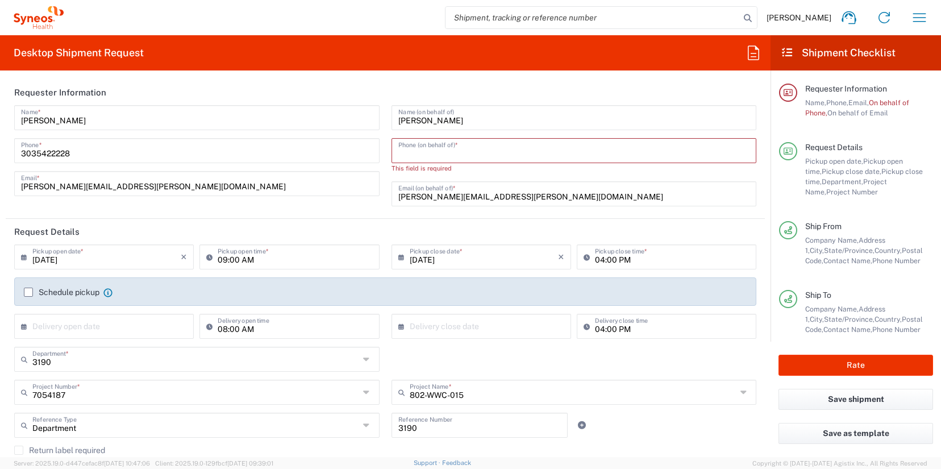
paste input "18046980652"
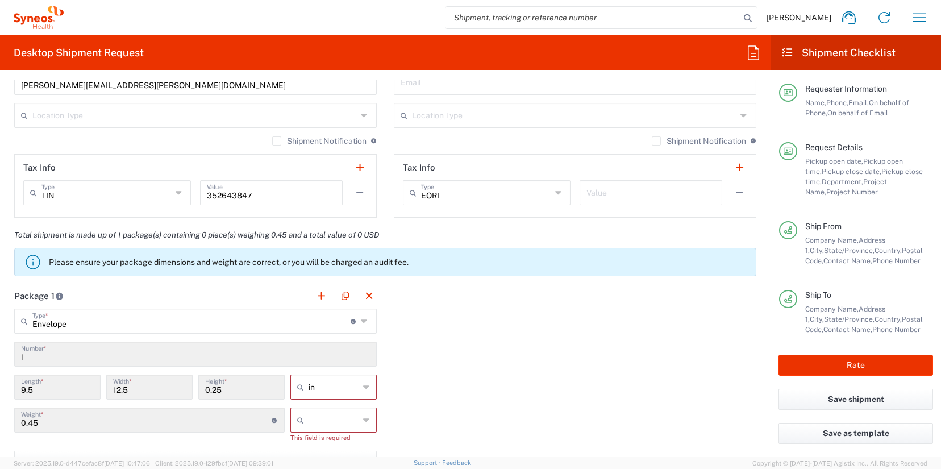
scroll to position [867, 0]
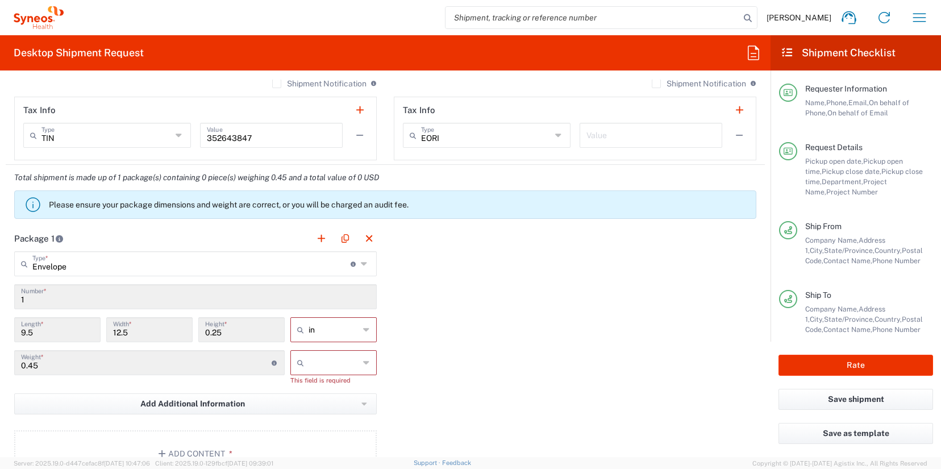
type input "18046980652"
click at [363, 360] on icon at bounding box center [366, 362] width 7 height 18
click at [334, 401] on span "lbs" at bounding box center [329, 406] width 83 height 18
type input "lbs"
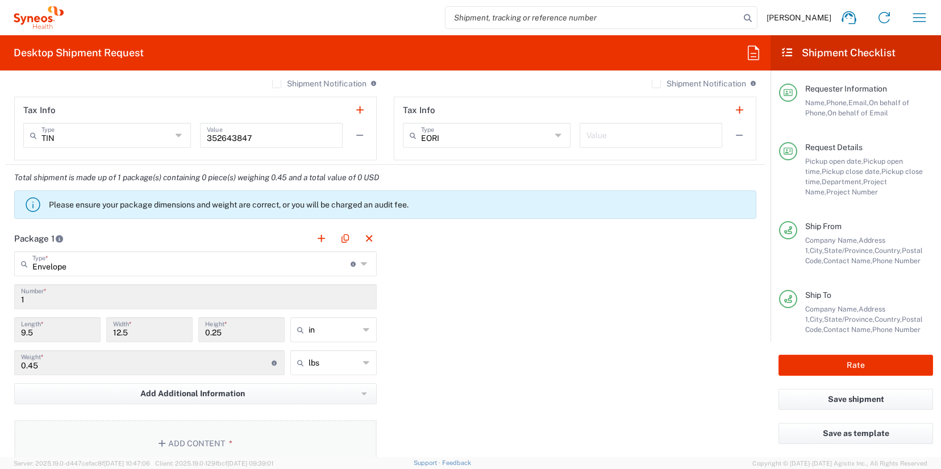
click at [245, 427] on button "Add Content *" at bounding box center [195, 443] width 363 height 47
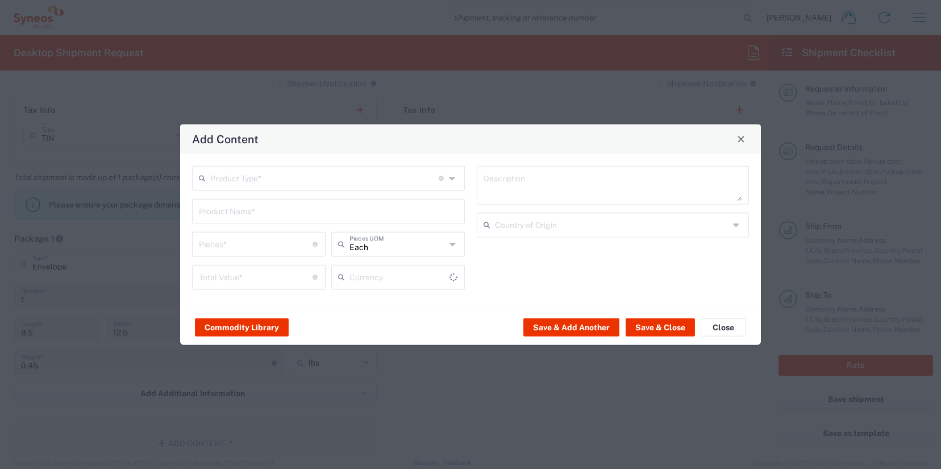
type input "US Dollar"
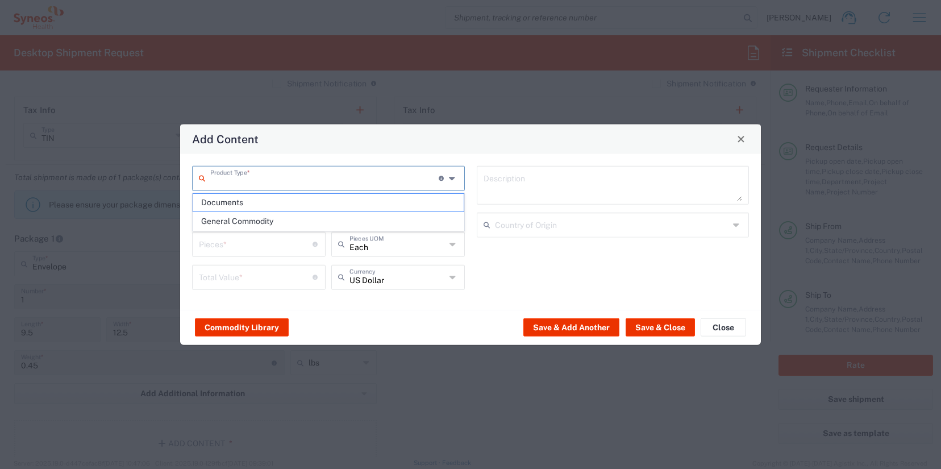
click at [408, 179] on input "text" at bounding box center [324, 177] width 228 height 20
click at [382, 202] on span "Documents" at bounding box center [328, 203] width 270 height 18
type input "Documents"
type input "1"
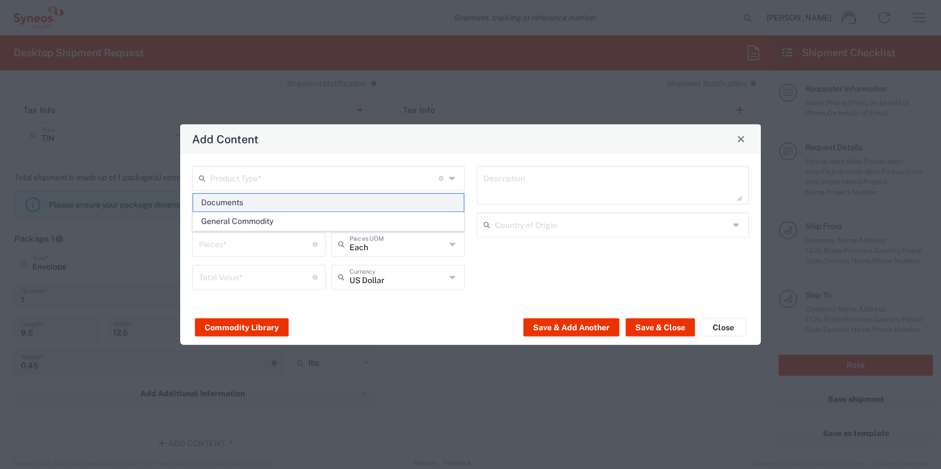
type input "1"
type textarea "Documents"
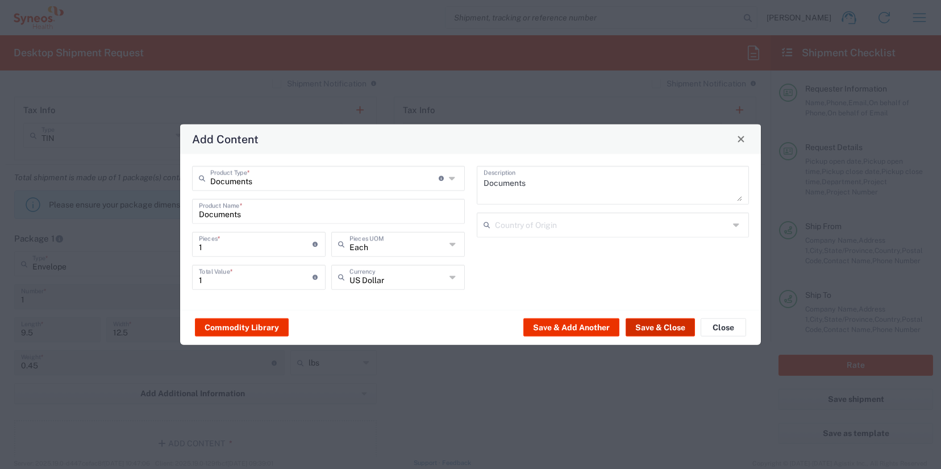
click at [650, 325] on button "Save & Close" at bounding box center [660, 327] width 69 height 18
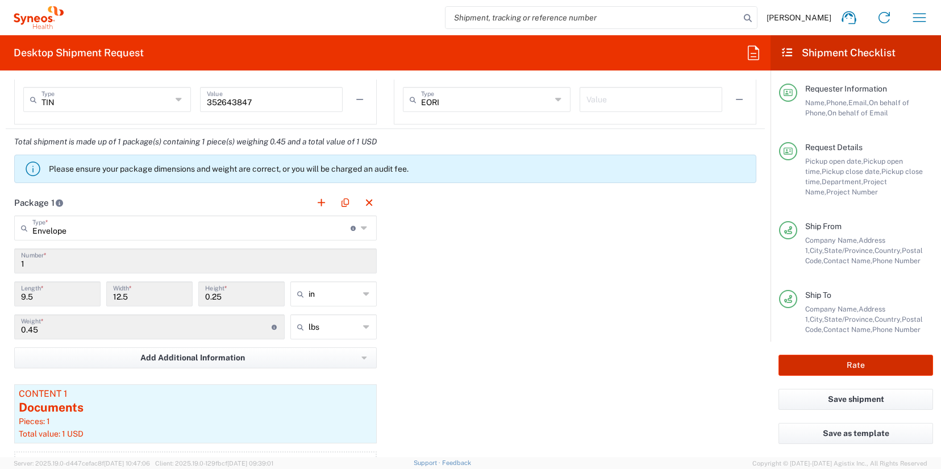
scroll to position [904, 0]
click at [847, 370] on button "Rate" at bounding box center [855, 365] width 155 height 21
type input "7054187"
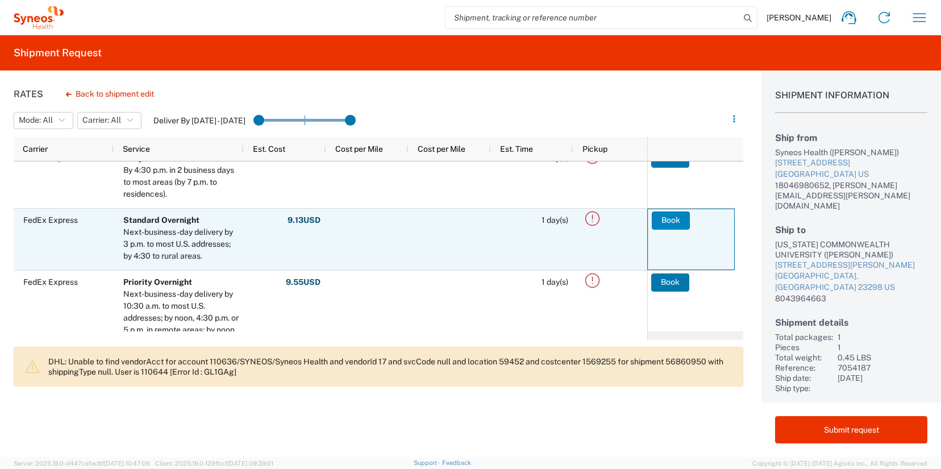
click at [676, 223] on button "Book" at bounding box center [671, 220] width 38 height 18
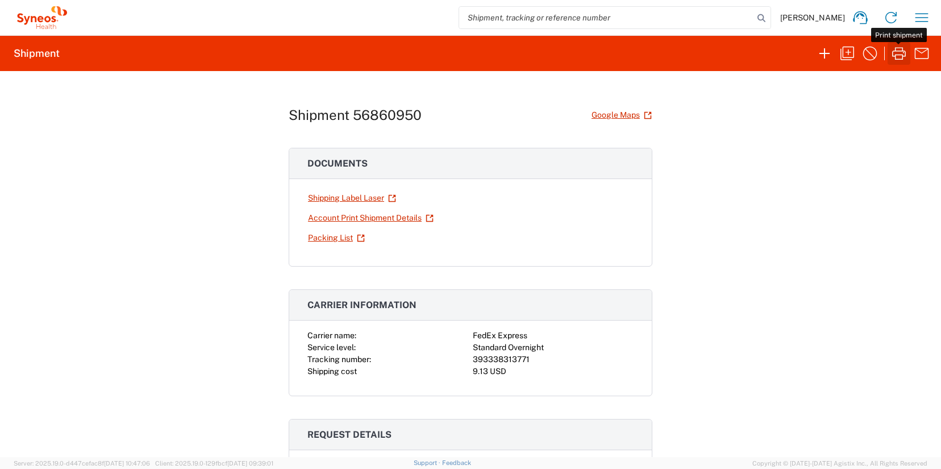
click at [898, 56] on icon "button" at bounding box center [899, 53] width 18 height 18
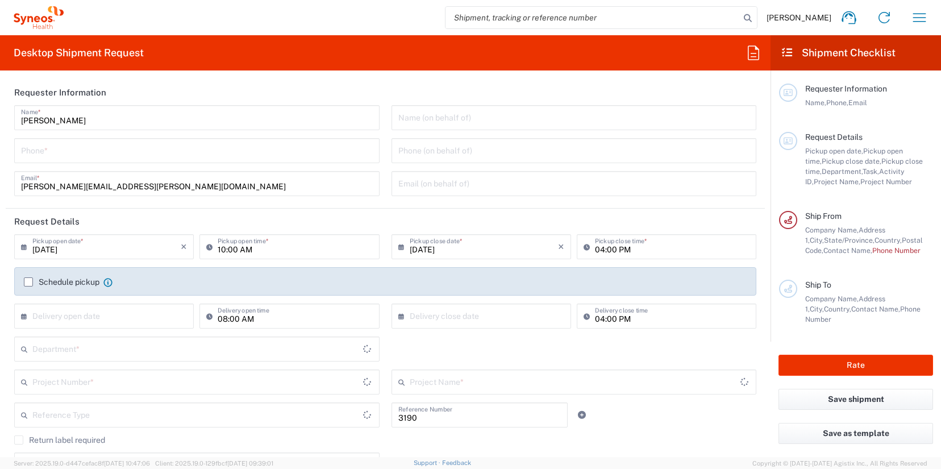
type input "Department"
type input "[US_STATE]"
type input "[GEOGRAPHIC_DATA]"
type input "[PERSON_NAME] Rsrch Grp ([GEOGRAPHIC_DATA]) In"
click at [430, 123] on input "text" at bounding box center [574, 117] width 352 height 20
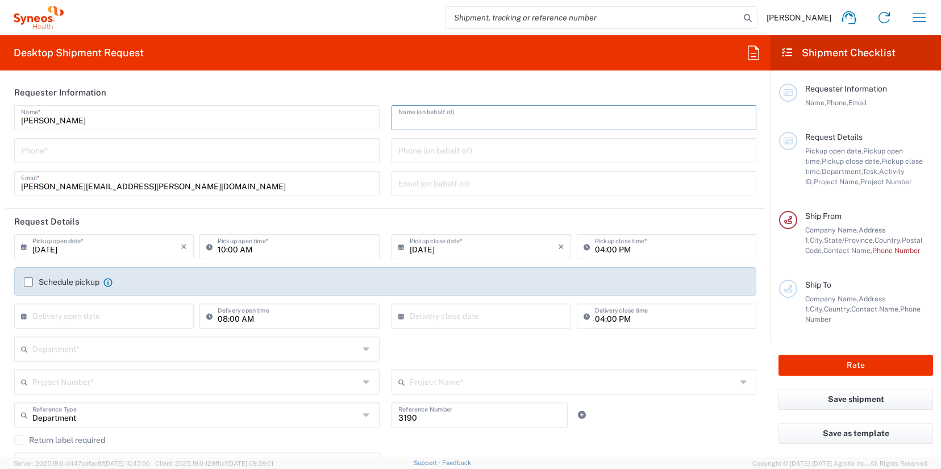
paste input "[PERSON_NAME]"
type input "[PERSON_NAME]"
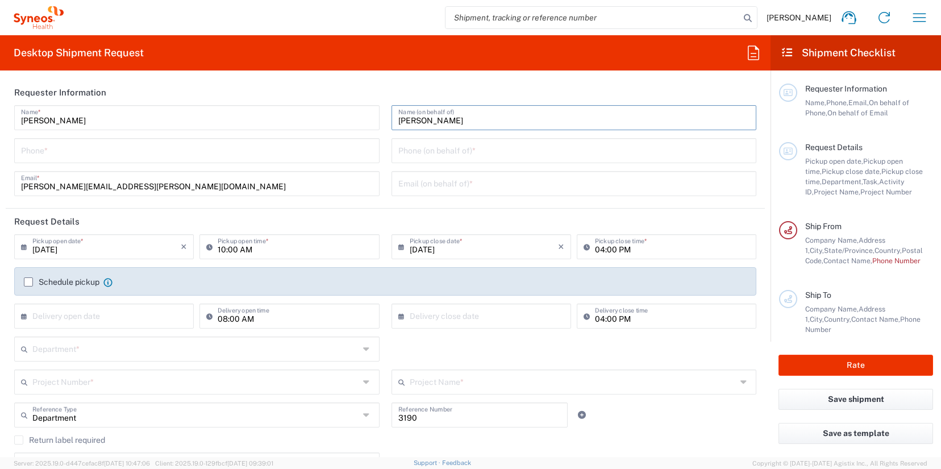
drag, startPoint x: 481, startPoint y: 120, endPoint x: 391, endPoint y: 123, distance: 89.8
click at [392, 123] on div "[PERSON_NAME] Name (on behalf of)" at bounding box center [574, 117] width 365 height 25
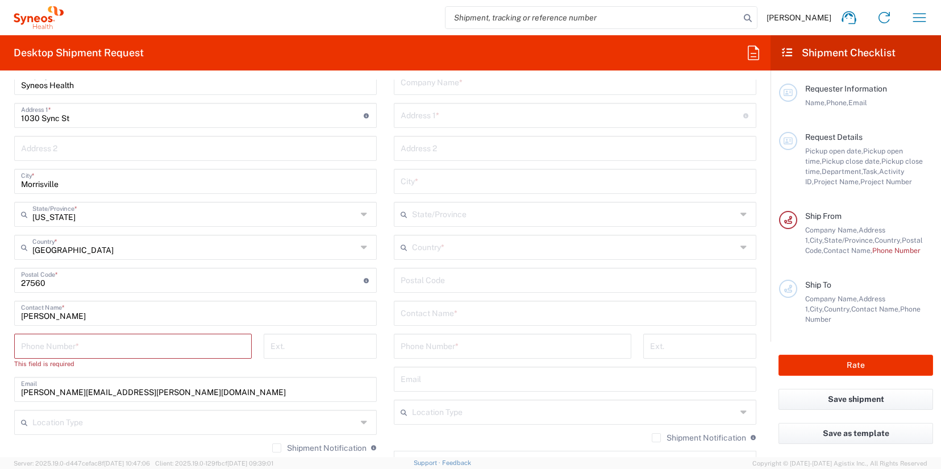
scroll to position [554, 0]
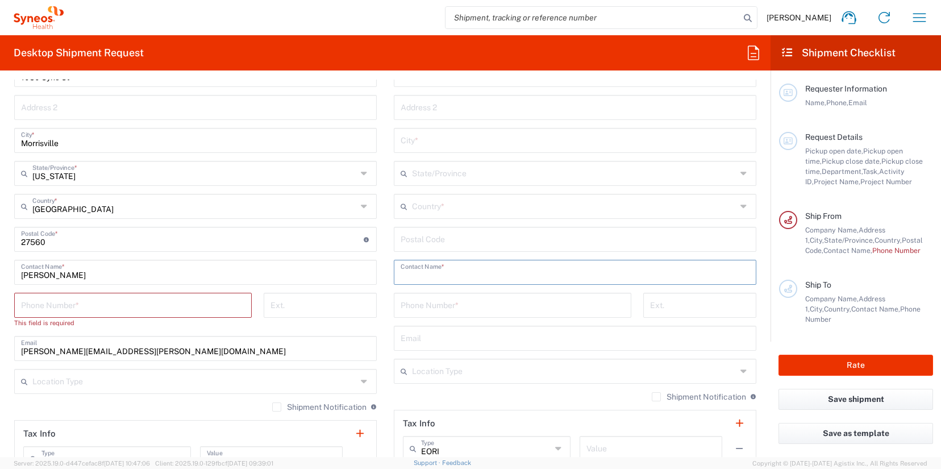
click at [416, 268] on input "text" at bounding box center [575, 271] width 349 height 20
paste input "[PERSON_NAME]"
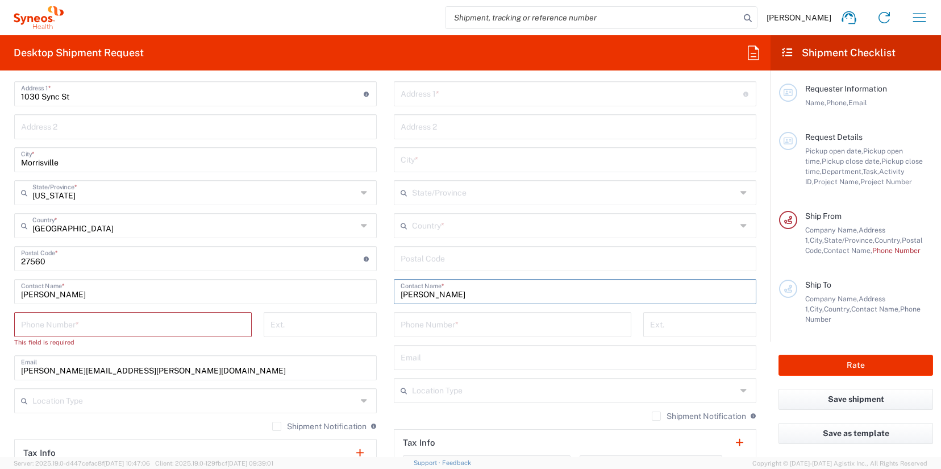
scroll to position [540, 0]
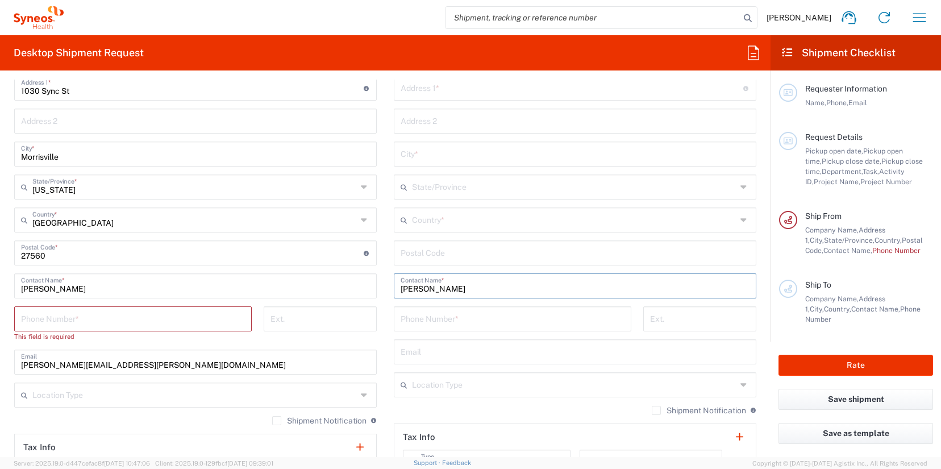
type input "[PERSON_NAME]"
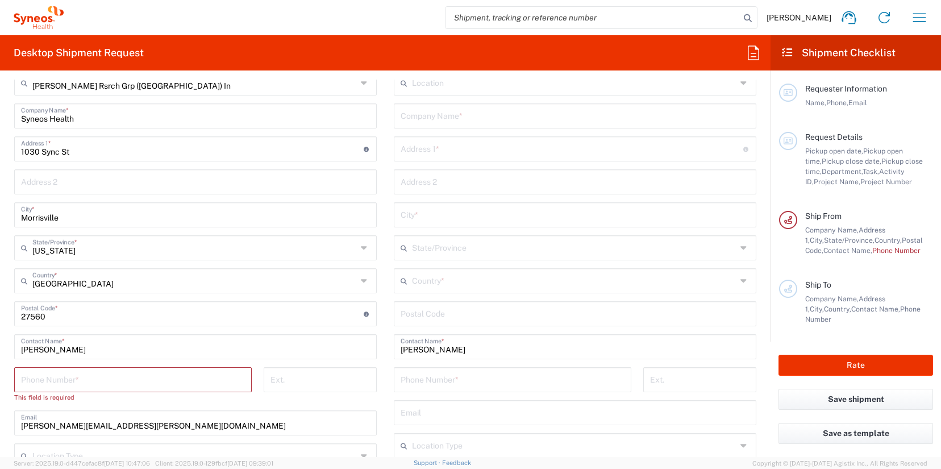
scroll to position [431, 0]
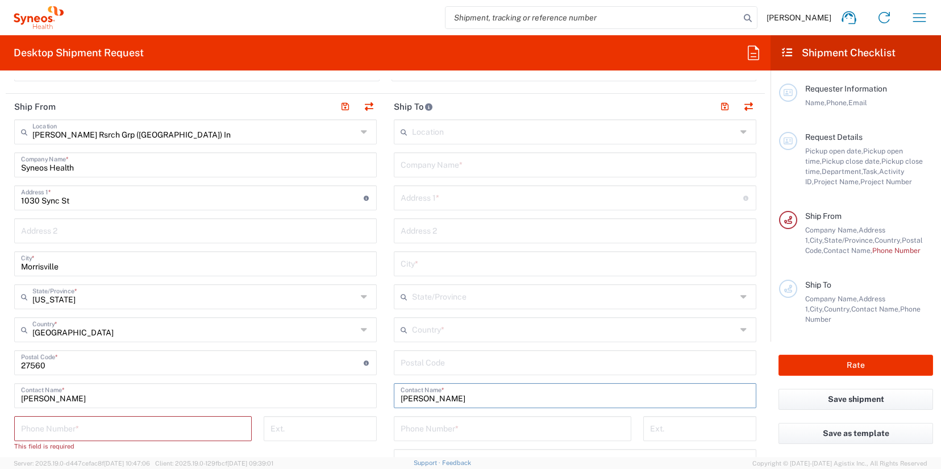
click at [444, 165] on input "text" at bounding box center [575, 164] width 349 height 20
paste input "Nerve and [GEOGRAPHIC_DATA][US_STATE]"
paste input "Office of [PERSON_NAME], M.D."
type input "Nerve and Muscle Center of [US_STATE] Office of [PERSON_NAME], M.D."
click at [432, 200] on input "text" at bounding box center [572, 197] width 343 height 20
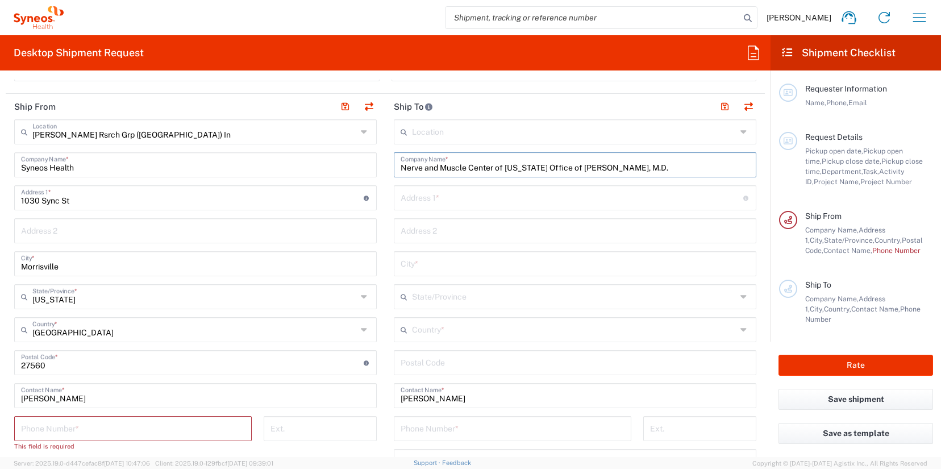
click at [432, 200] on input "text" at bounding box center [572, 197] width 343 height 20
paste input "[STREET_ADDRESS][PERSON_NAME]"
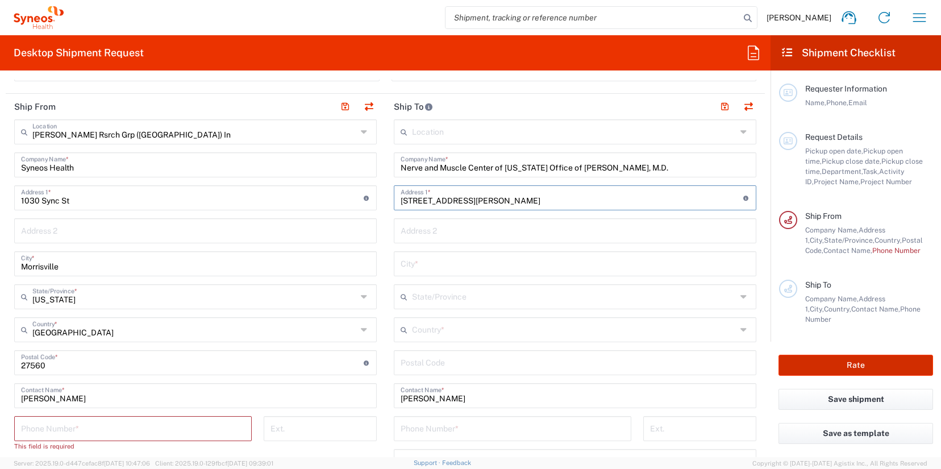
type input "[STREET_ADDRESS][PERSON_NAME]"
click at [427, 233] on input "text" at bounding box center [575, 230] width 349 height 20
paste input "Suite 1670"
type input "Suite 1670"
click at [431, 365] on input "undefined" at bounding box center [575, 362] width 349 height 20
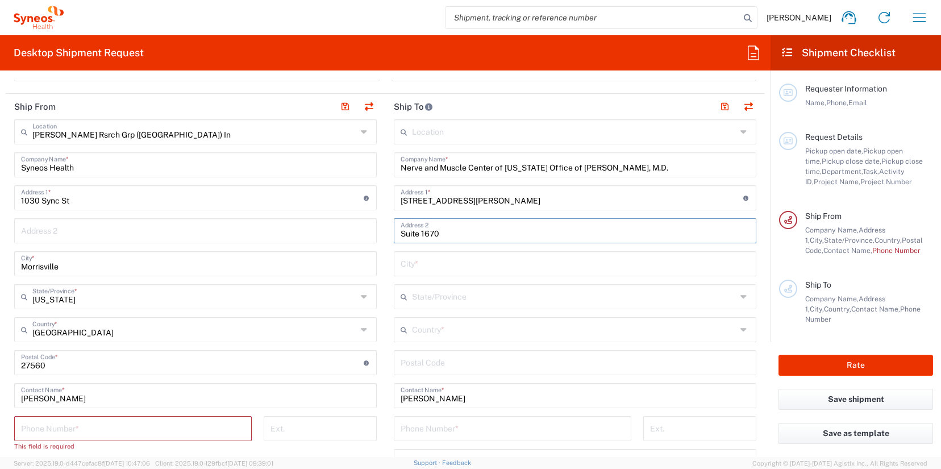
click at [431, 365] on input "undefined" at bounding box center [575, 362] width 349 height 20
paste input "77030"
type input "77030"
click at [740, 332] on icon at bounding box center [744, 329] width 9 height 18
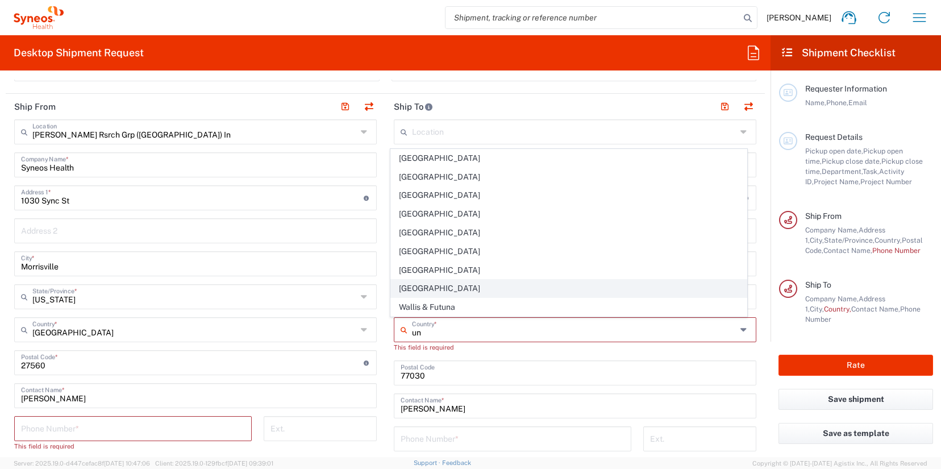
click at [417, 287] on span "[GEOGRAPHIC_DATA]" at bounding box center [569, 289] width 356 height 18
type input "[GEOGRAPHIC_DATA]"
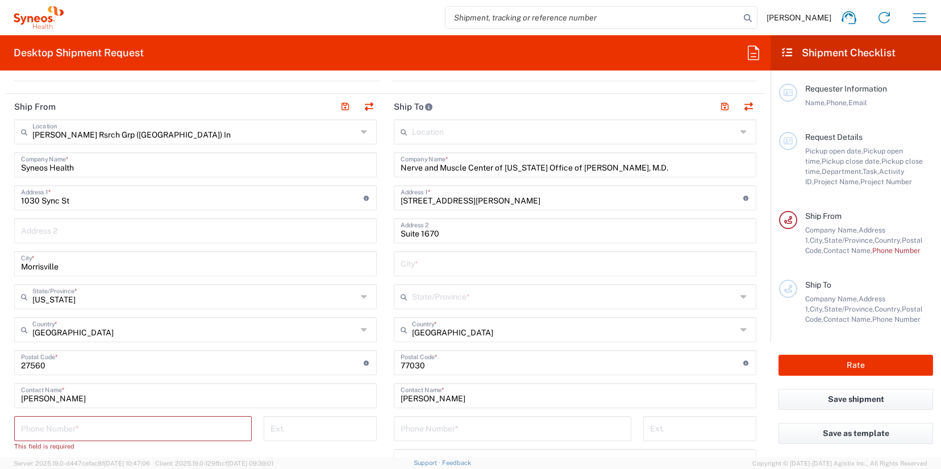
click at [443, 266] on input "text" at bounding box center [575, 263] width 349 height 20
paste input "[GEOGRAPHIC_DATA]"
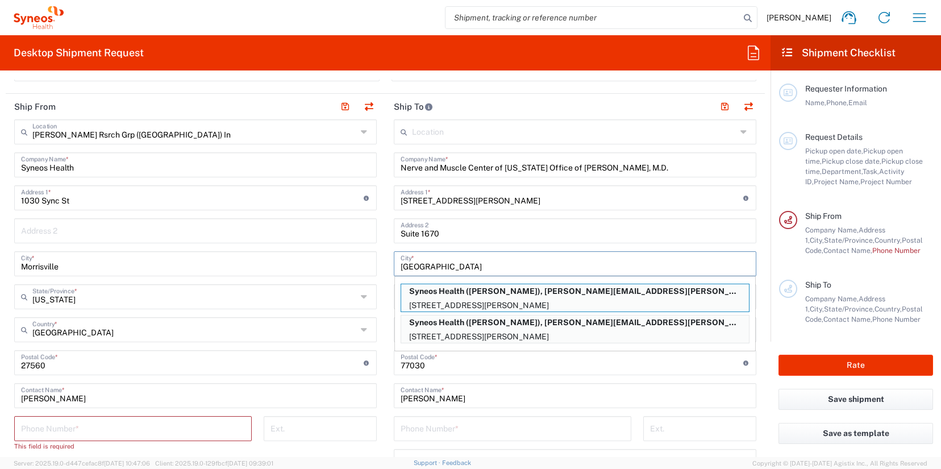
type input "[GEOGRAPHIC_DATA]"
click at [753, 255] on main "Location [PERSON_NAME] LLC-[GEOGRAPHIC_DATA] [GEOGRAPHIC_DATA] [GEOGRAPHIC_DATA…" at bounding box center [575, 357] width 380 height 477
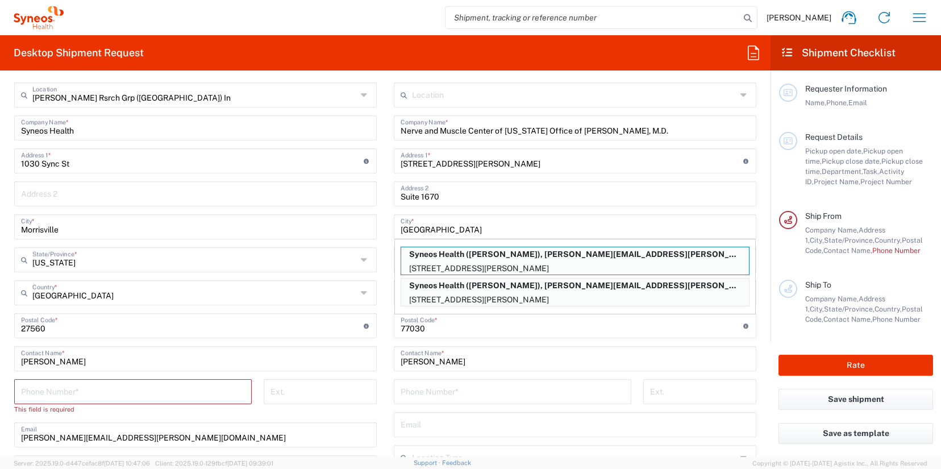
scroll to position [476, 0]
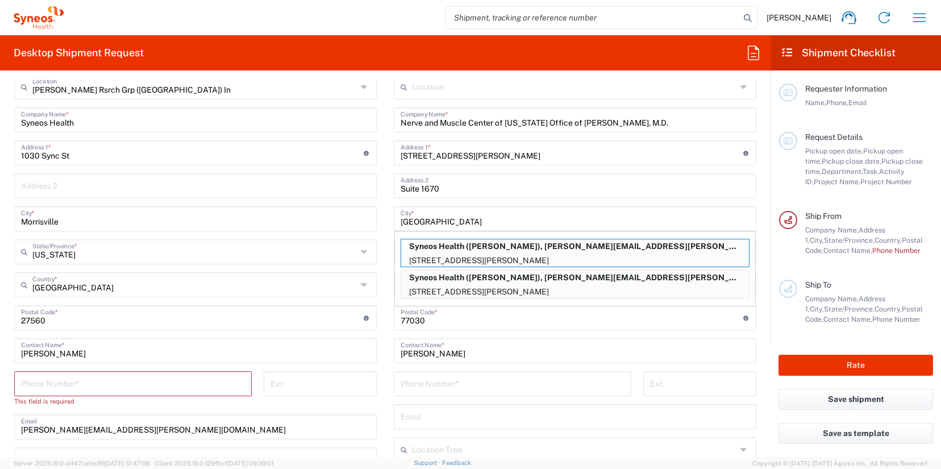
click at [756, 307] on main "Location [PERSON_NAME] LLC-[GEOGRAPHIC_DATA] [GEOGRAPHIC_DATA] [GEOGRAPHIC_DATA…" at bounding box center [575, 312] width 380 height 477
click at [284, 234] on div "[PERSON_NAME] Rsrch Grp ([GEOGRAPHIC_DATA]) In Location [GEOGRAPHIC_DATA] [GEOG…" at bounding box center [195, 318] width 363 height 488
click at [280, 229] on div "[GEOGRAPHIC_DATA] *" at bounding box center [195, 218] width 363 height 25
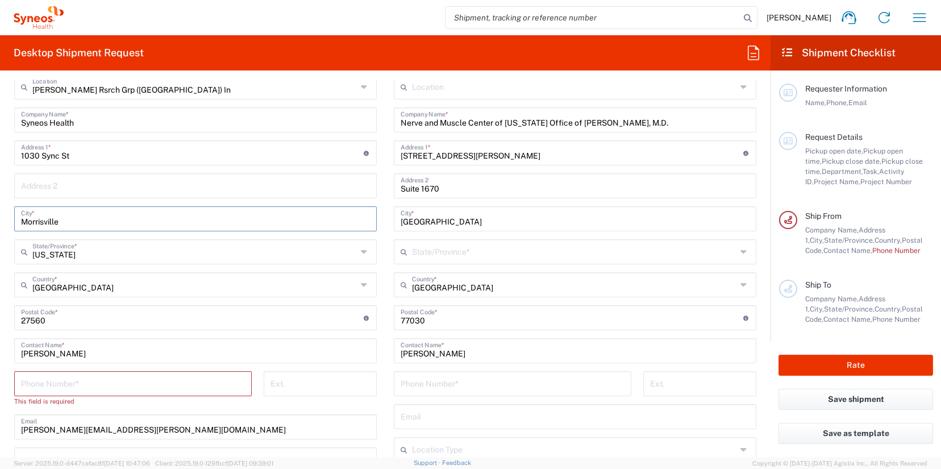
click at [740, 254] on icon at bounding box center [744, 252] width 9 height 18
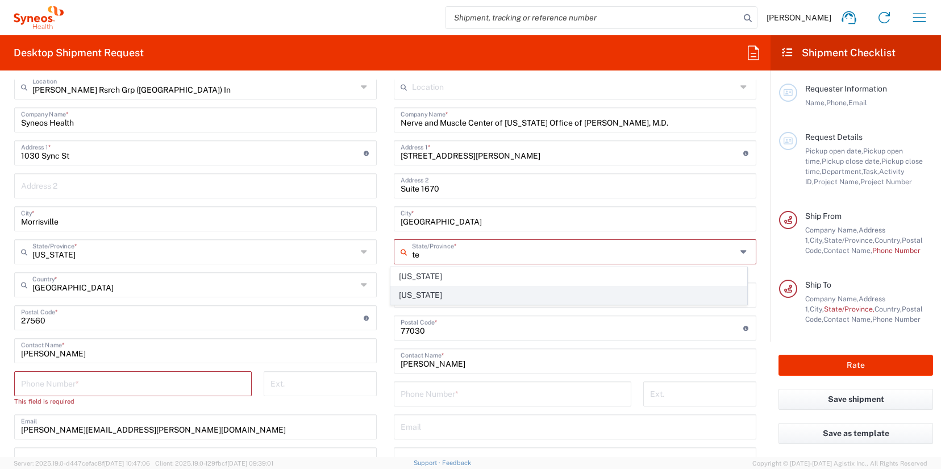
click at [413, 292] on span "[US_STATE]" at bounding box center [569, 295] width 356 height 18
type input "[US_STATE]"
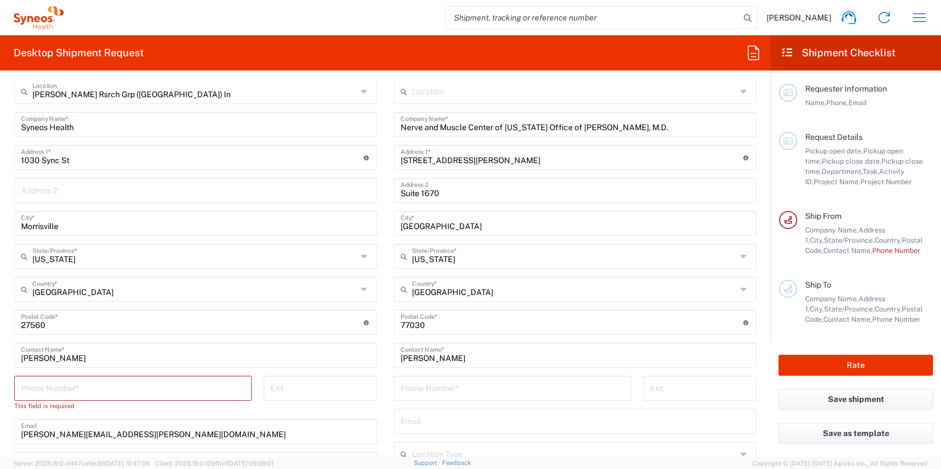
scroll to position [473, 0]
click at [73, 348] on input "[PERSON_NAME]" at bounding box center [195, 353] width 349 height 20
drag, startPoint x: 71, startPoint y: 358, endPoint x: -8, endPoint y: 361, distance: 79.1
click at [0, 361] on html "[PERSON_NAME] Home Shipment estimator Shipment tracking Desktop shipment reques…" at bounding box center [470, 234] width 941 height 469
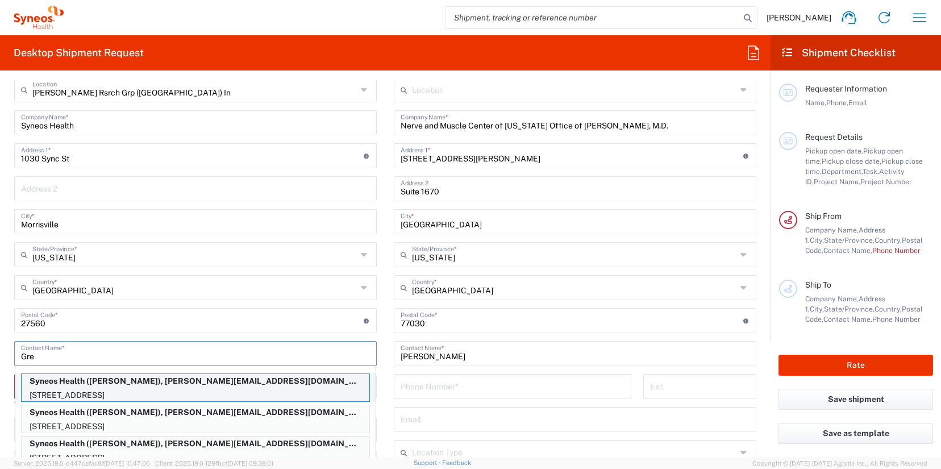
type input "Gre"
click at [70, 392] on p "[STREET_ADDRESS]" at bounding box center [196, 395] width 348 height 14
type input "[STREET_ADDRESS]"
type input "Apt 208"
type input "Miramar"
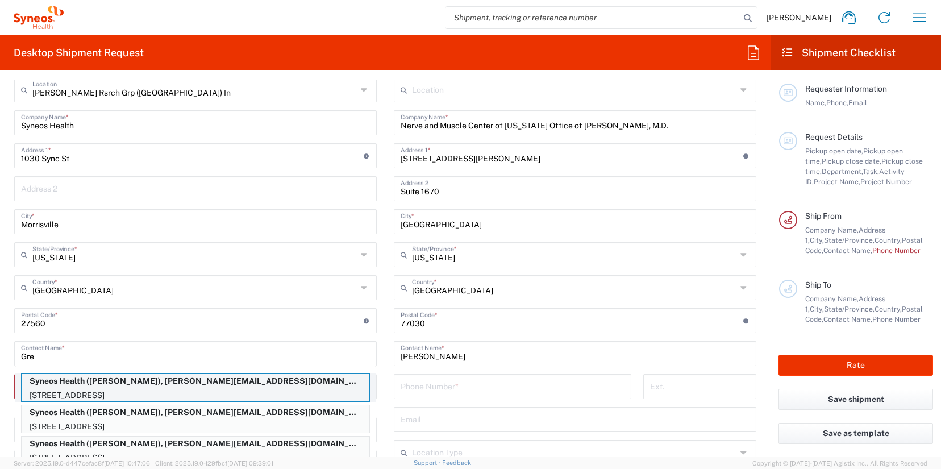
type input "[US_STATE]"
type input "33027"
type input "[PERSON_NAME]"
type input "3144716002"
type input "[EMAIL_ADDRESS][DOMAIN_NAME]"
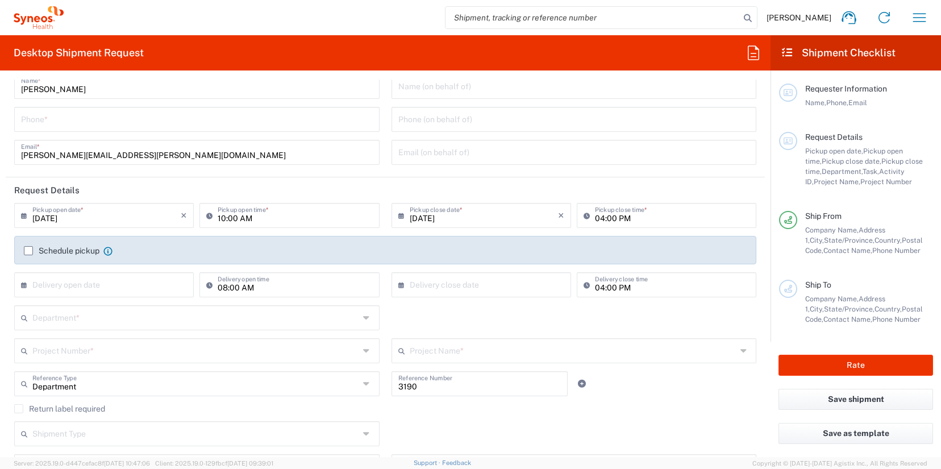
scroll to position [0, 0]
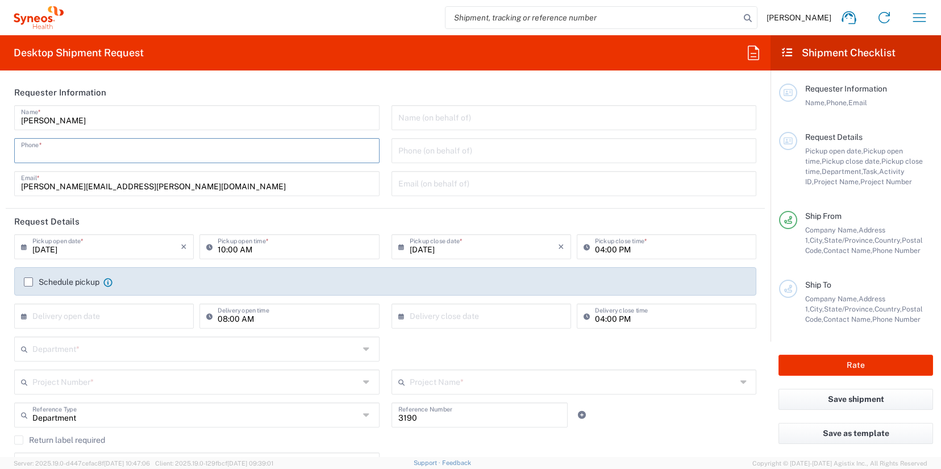
click at [53, 155] on input "tel" at bounding box center [197, 150] width 352 height 20
type input "3035422228"
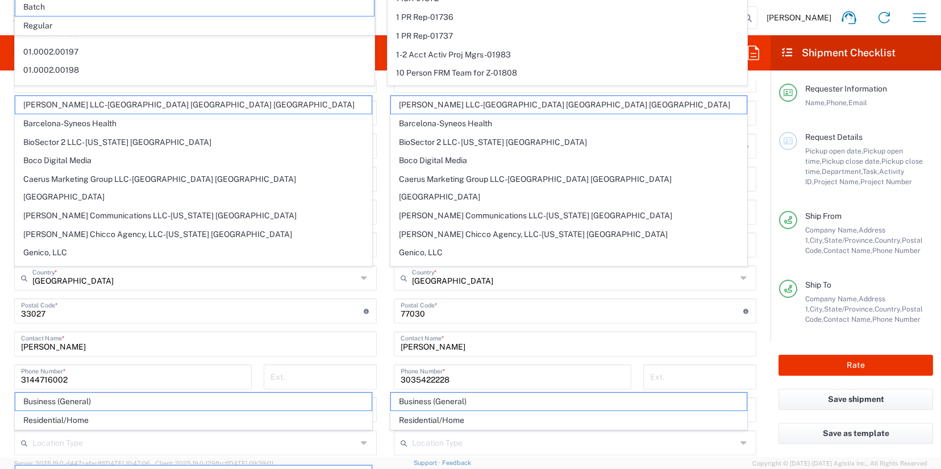
scroll to position [190, 0]
click at [378, 411] on main "Location [PERSON_NAME] LLC-[GEOGRAPHIC_DATA] [GEOGRAPHIC_DATA] [GEOGRAPHIC_DATA…" at bounding box center [196, 306] width 380 height 477
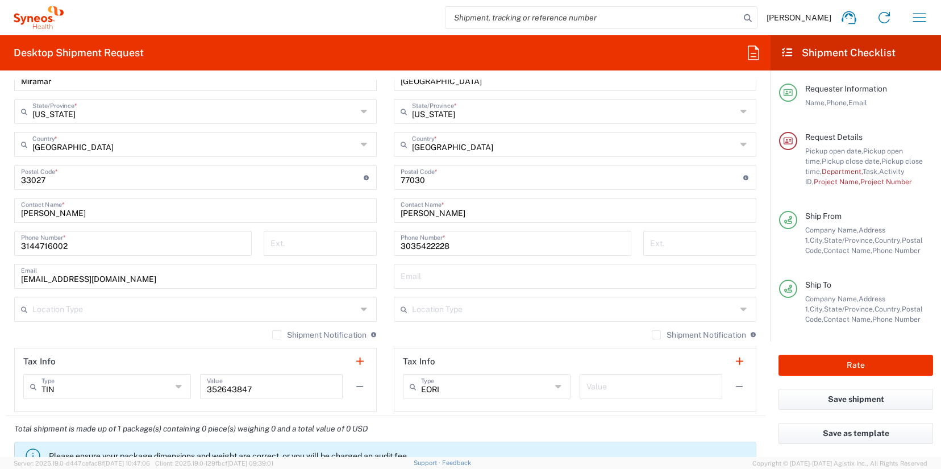
scroll to position [526, 0]
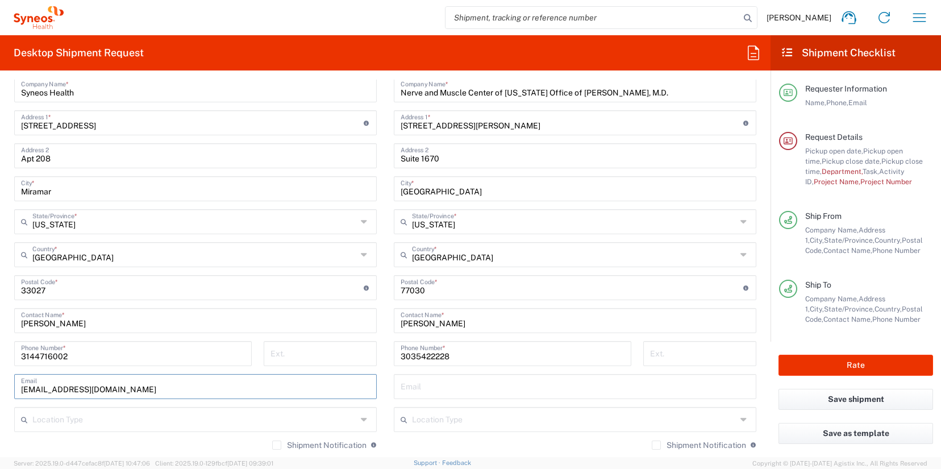
drag, startPoint x: 212, startPoint y: 390, endPoint x: -59, endPoint y: 384, distance: 271.1
click at [0, 384] on html "[PERSON_NAME] Home Shipment estimator Shipment tracking Desktop shipment reques…" at bounding box center [470, 234] width 941 height 469
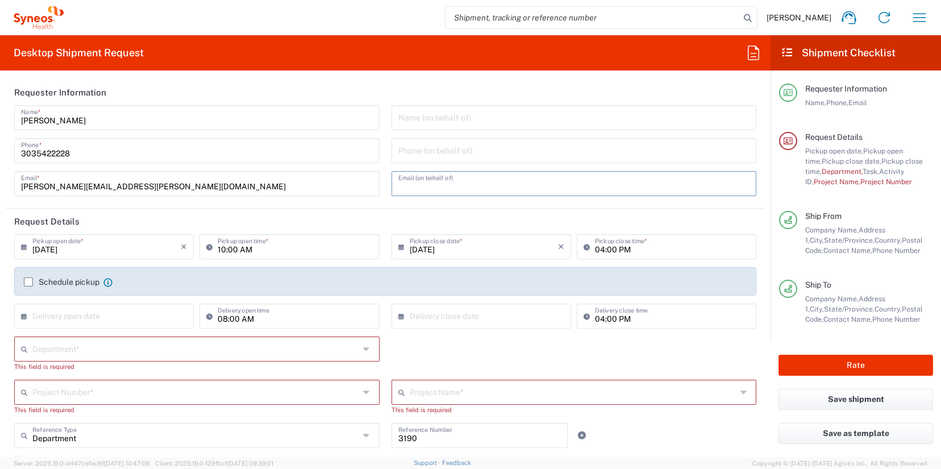
click at [423, 181] on input "text" at bounding box center [574, 183] width 352 height 20
paste input "[EMAIL_ADDRESS][DOMAIN_NAME]"
drag, startPoint x: 482, startPoint y: 186, endPoint x: 390, endPoint y: 185, distance: 91.5
click at [392, 185] on div "[EMAIL_ADDRESS][DOMAIN_NAME] Email (on behalf of)" at bounding box center [574, 183] width 365 height 25
type input "[EMAIL_ADDRESS][DOMAIN_NAME]"
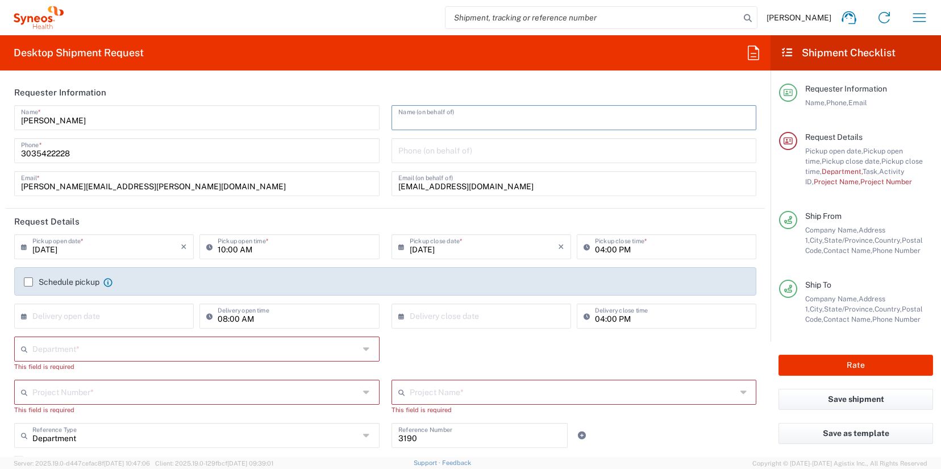
click at [398, 120] on input "text" at bounding box center [574, 117] width 352 height 20
paste input "greidys.hernandezperez"
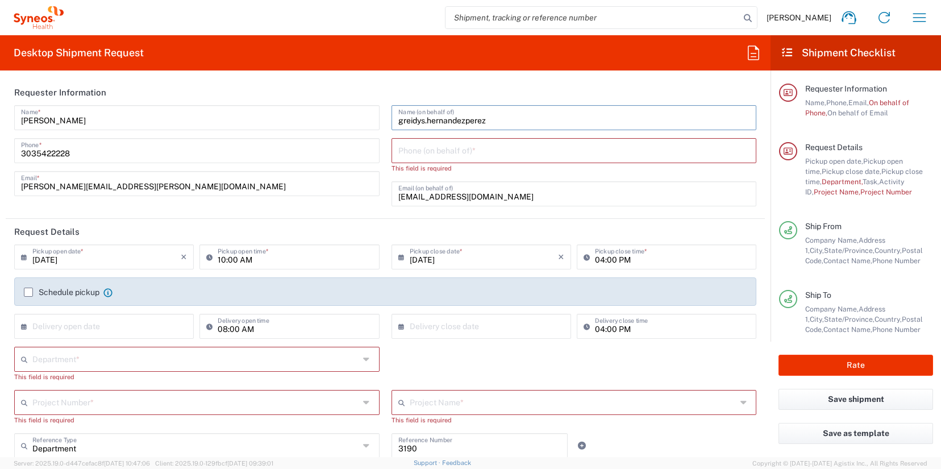
drag, startPoint x: 398, startPoint y: 120, endPoint x: 386, endPoint y: 120, distance: 12.5
click at [386, 120] on div "greidys.hernandezperez Name (on behalf of) Phone (on behalf of) * This field is…" at bounding box center [573, 159] width 377 height 109
click at [424, 120] on input "Greidys.hernandezperez" at bounding box center [574, 117] width 352 height 20
click at [465, 120] on input "[PERSON_NAME]" at bounding box center [574, 117] width 352 height 20
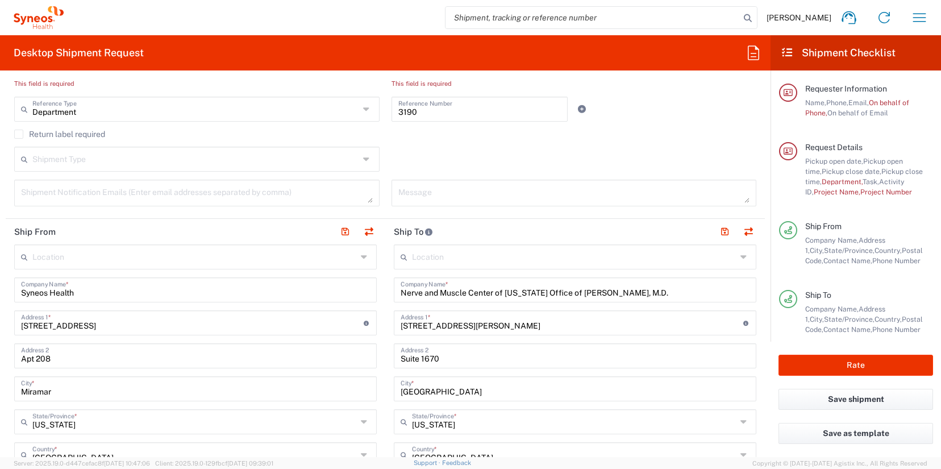
scroll to position [555, 0]
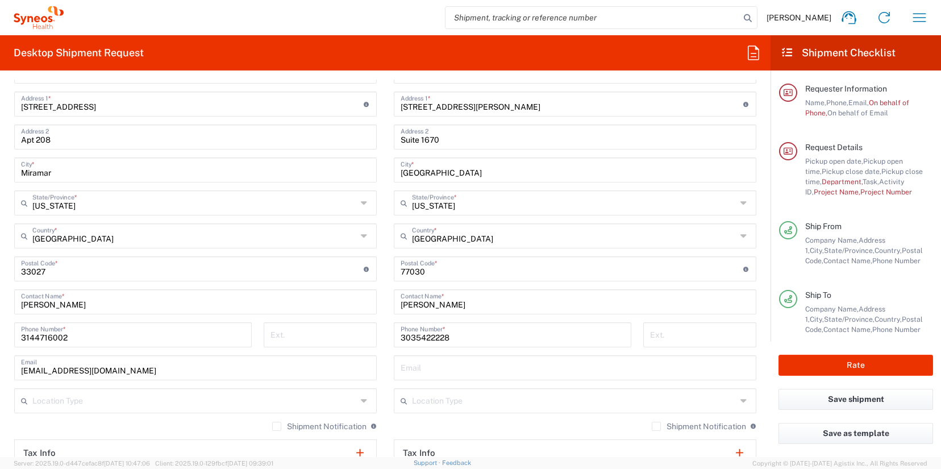
type input "[PERSON_NAME]"
drag, startPoint x: 82, startPoint y: 340, endPoint x: 23, endPoint y: 339, distance: 58.5
click at [23, 340] on input "3144716002" at bounding box center [133, 334] width 224 height 20
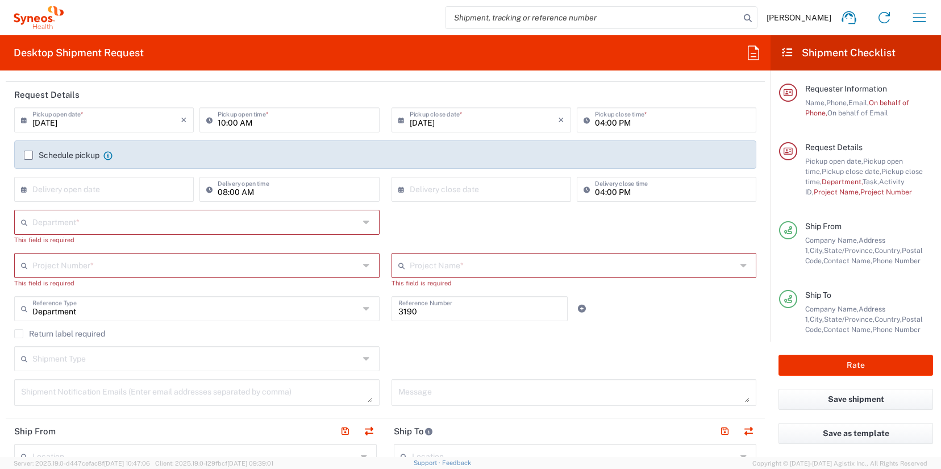
scroll to position [0, 0]
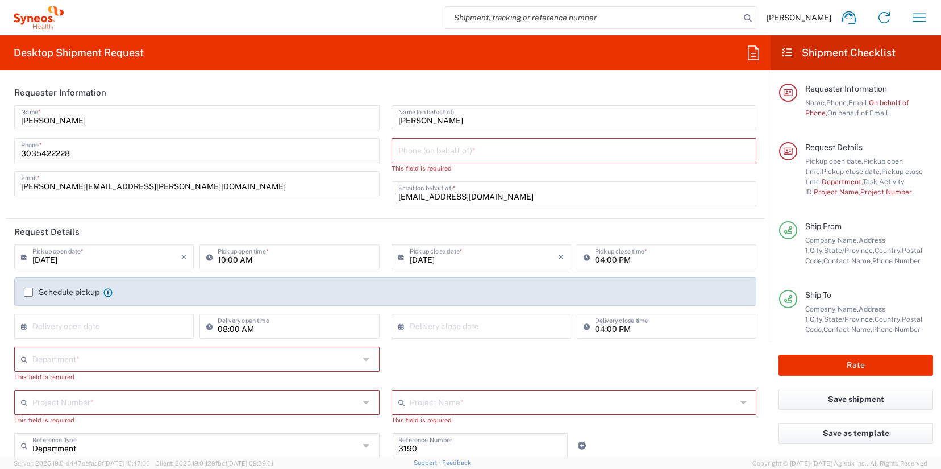
click at [421, 147] on input "tel" at bounding box center [574, 150] width 352 height 20
paste input "3144716002"
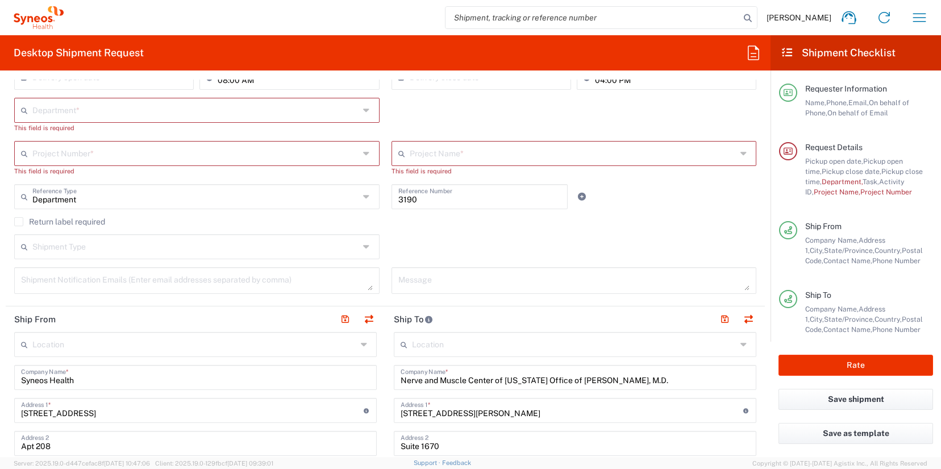
scroll to position [242, 0]
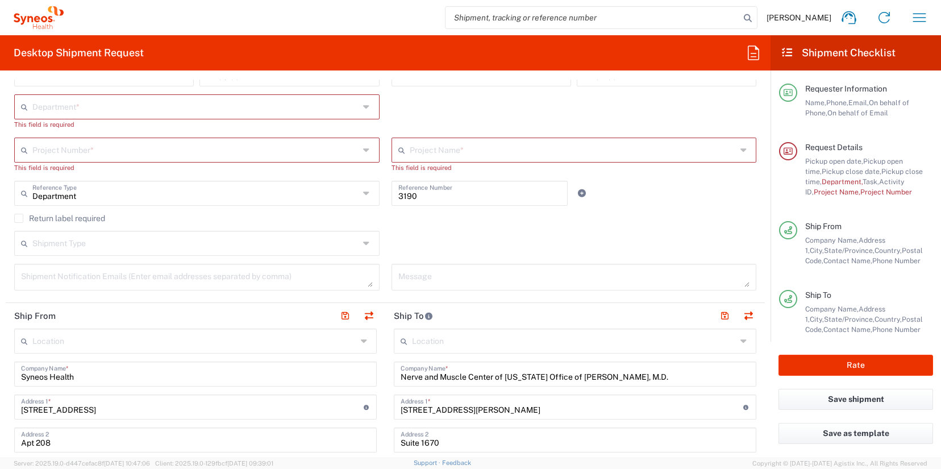
type input "3144716002"
click at [65, 157] on input "text" at bounding box center [195, 149] width 327 height 20
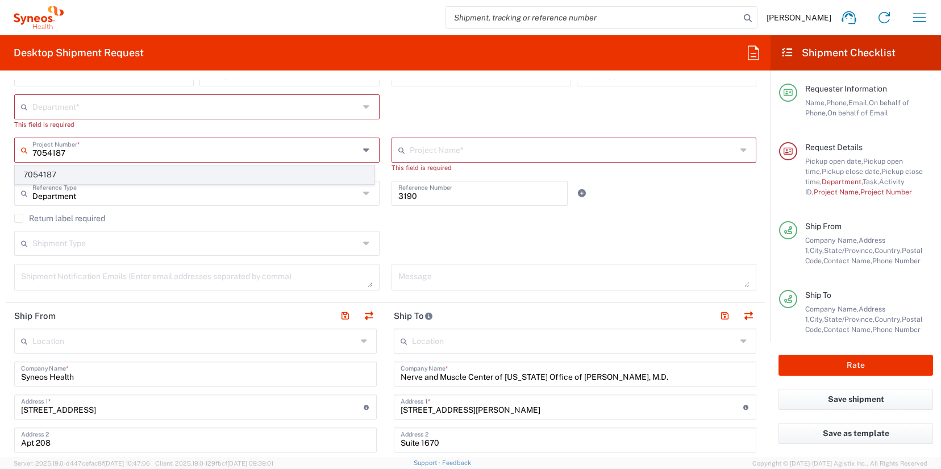
type input "7054187"
click at [58, 172] on span "7054187" at bounding box center [194, 175] width 359 height 18
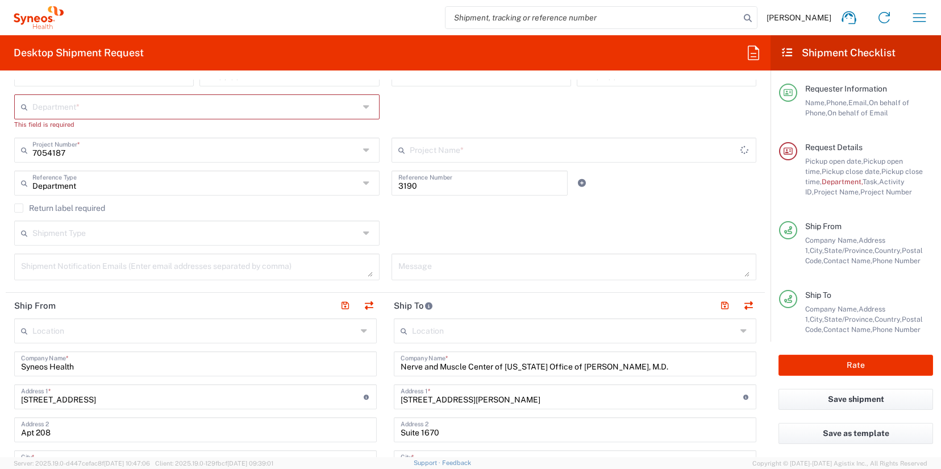
type input "802-WWC-015"
click at [51, 110] on input "text" at bounding box center [195, 106] width 327 height 20
type input "3190"
click at [41, 131] on span "3190" at bounding box center [194, 132] width 359 height 18
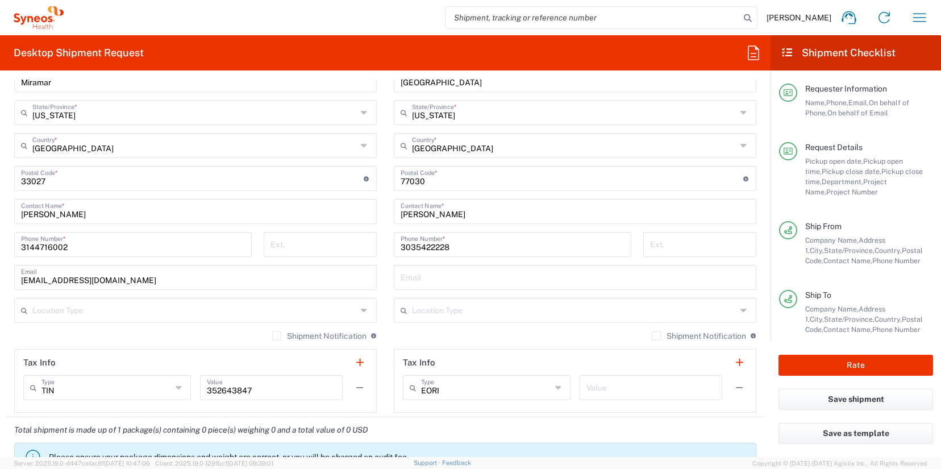
scroll to position [615, 0]
drag, startPoint x: 452, startPoint y: 248, endPoint x: 348, endPoint y: 242, distance: 104.2
click at [348, 242] on div "Ship From Location [PERSON_NAME] LLC-[GEOGRAPHIC_DATA] [GEOGRAPHIC_DATA] [GEOGR…" at bounding box center [385, 162] width 759 height 507
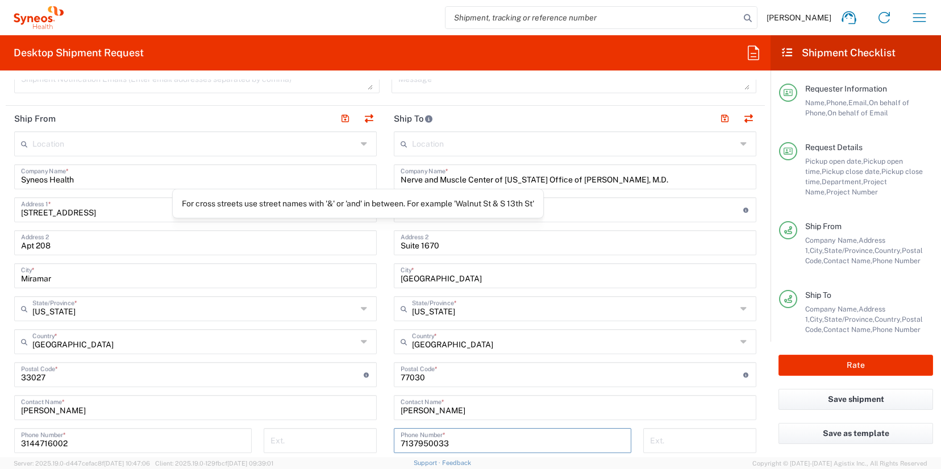
scroll to position [398, 0]
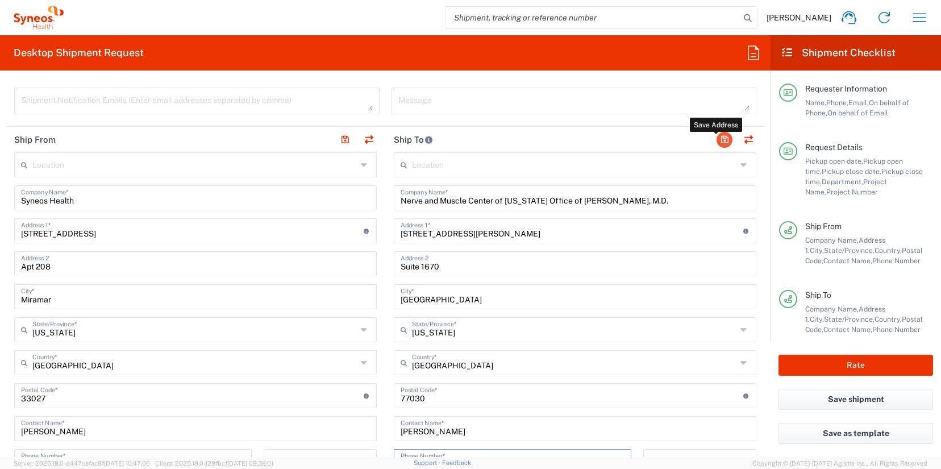
type input "7137950033"
click at [718, 139] on button "button" at bounding box center [725, 140] width 16 height 16
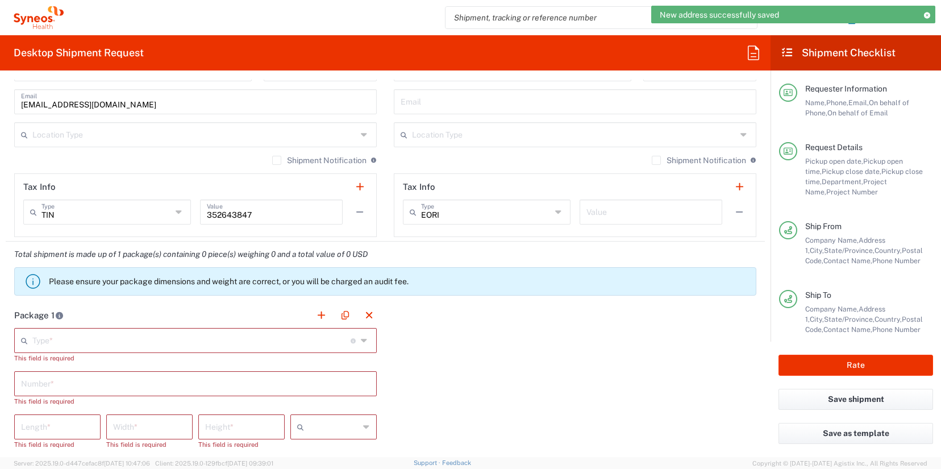
scroll to position [840, 0]
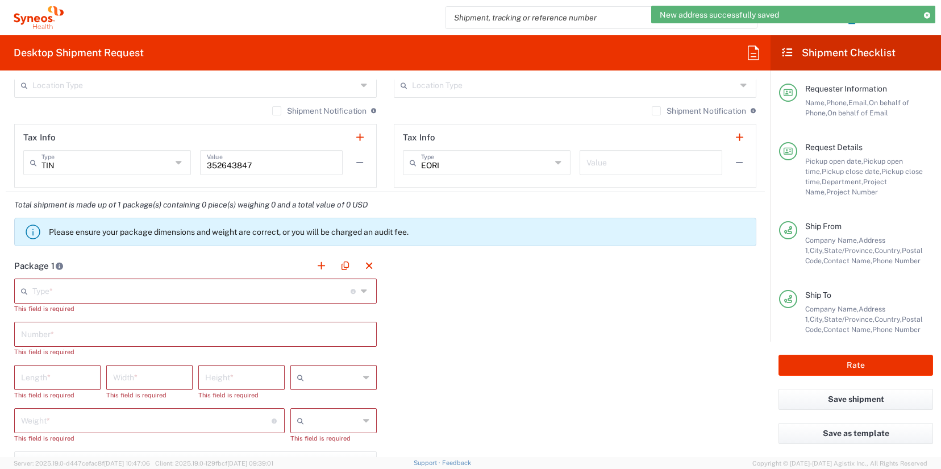
click at [141, 290] on input "text" at bounding box center [191, 290] width 318 height 20
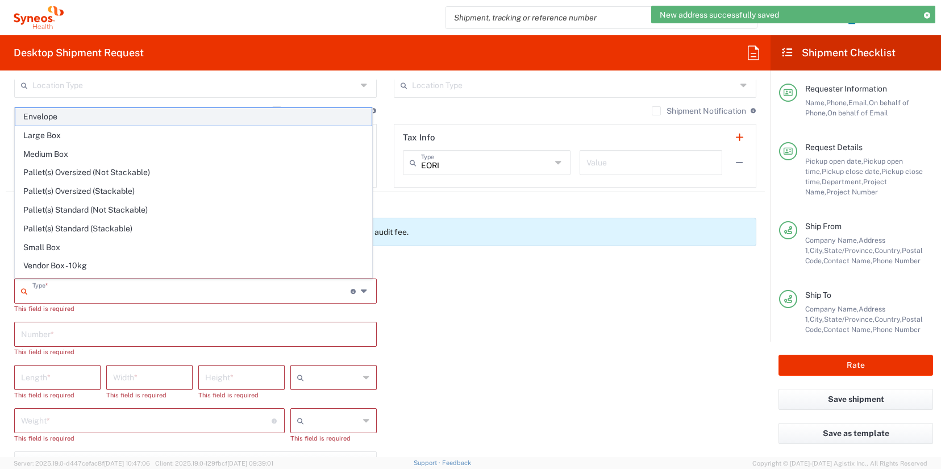
click at [67, 115] on span "Envelope" at bounding box center [193, 117] width 356 height 18
type input "Envelope"
type input "1"
type input "9.5"
type input "12.5"
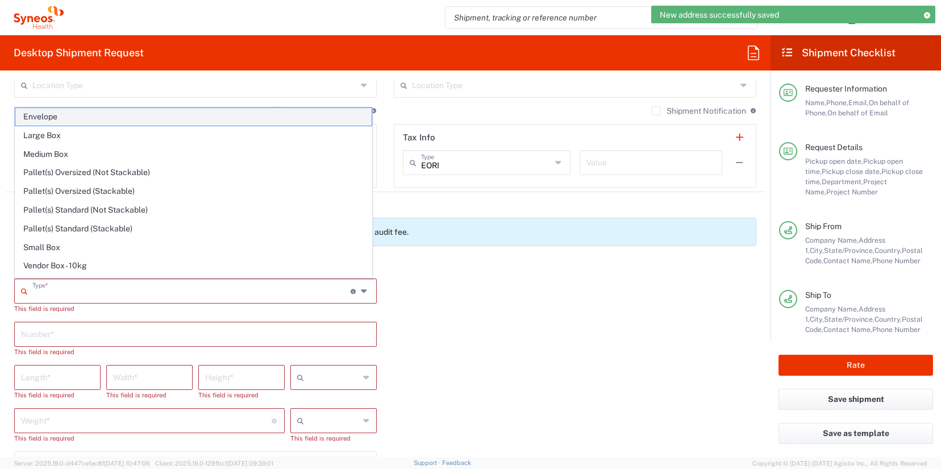
type input "0.25"
type input "in"
type input "0.45"
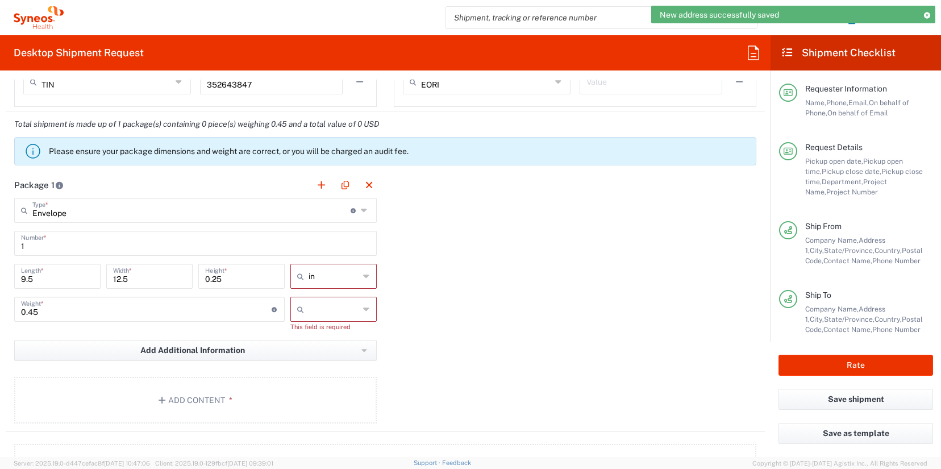
scroll to position [1001, 0]
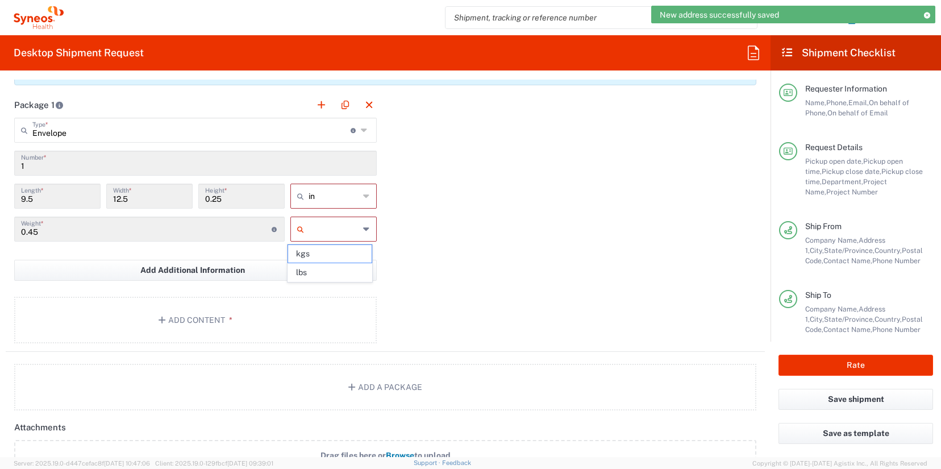
click at [314, 228] on input "text" at bounding box center [334, 229] width 51 height 18
click at [308, 267] on span "lbs" at bounding box center [329, 273] width 83 height 18
type input "lbs"
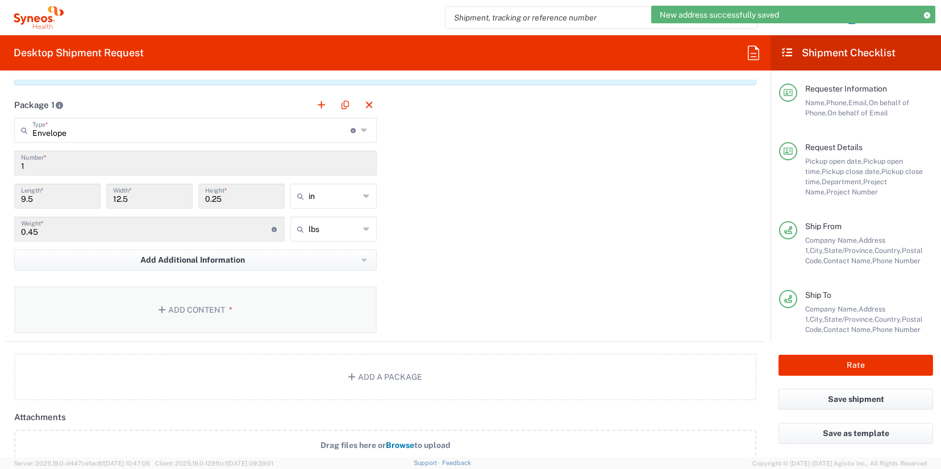
click at [290, 300] on button "Add Content *" at bounding box center [195, 309] width 363 height 47
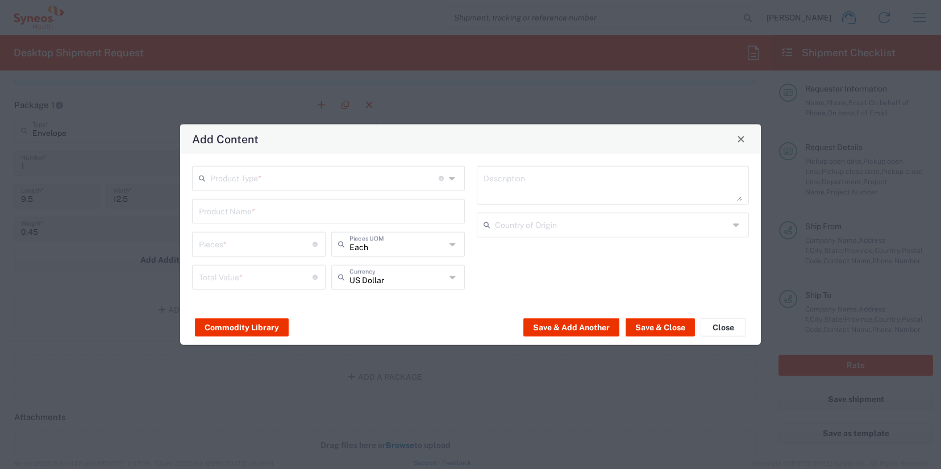
click at [227, 180] on input "text" at bounding box center [324, 177] width 228 height 20
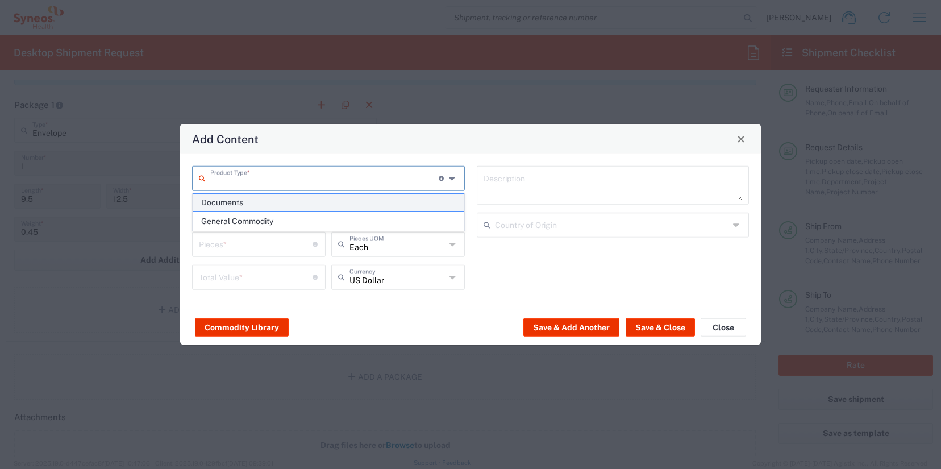
click at [234, 207] on span "Documents" at bounding box center [328, 203] width 270 height 18
type input "Documents"
type input "1"
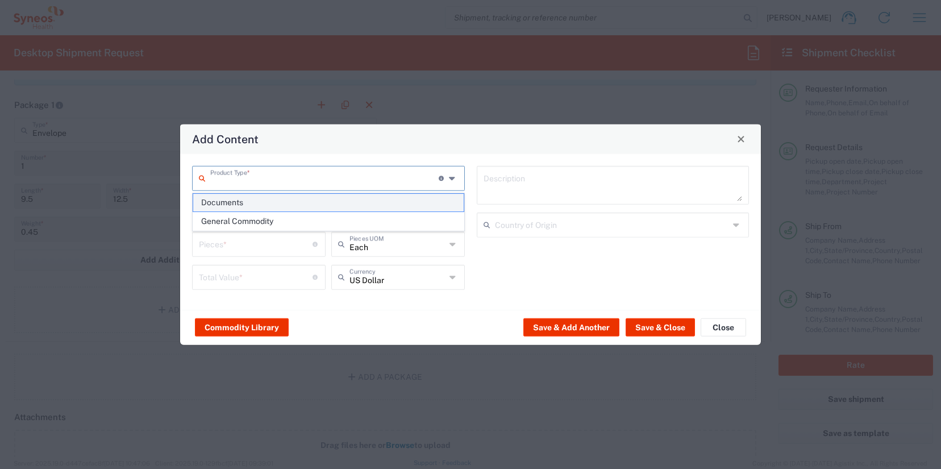
type textarea "Documents"
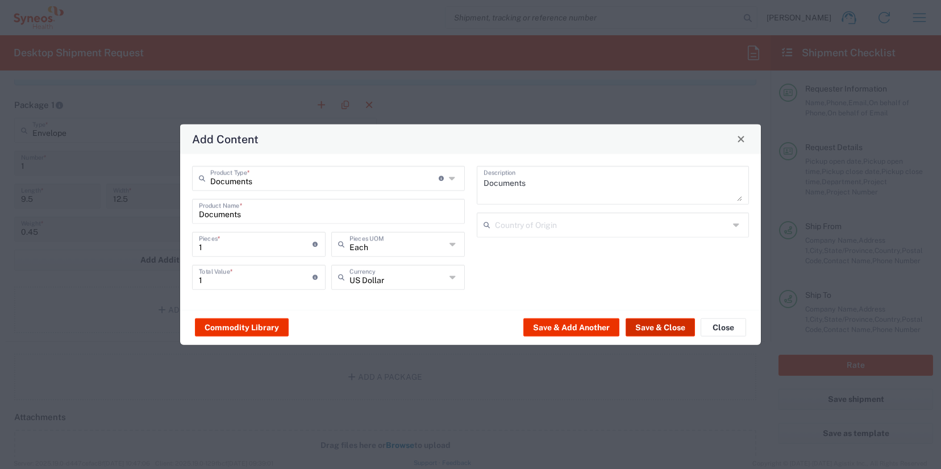
click at [652, 328] on button "Save & Close" at bounding box center [660, 327] width 69 height 18
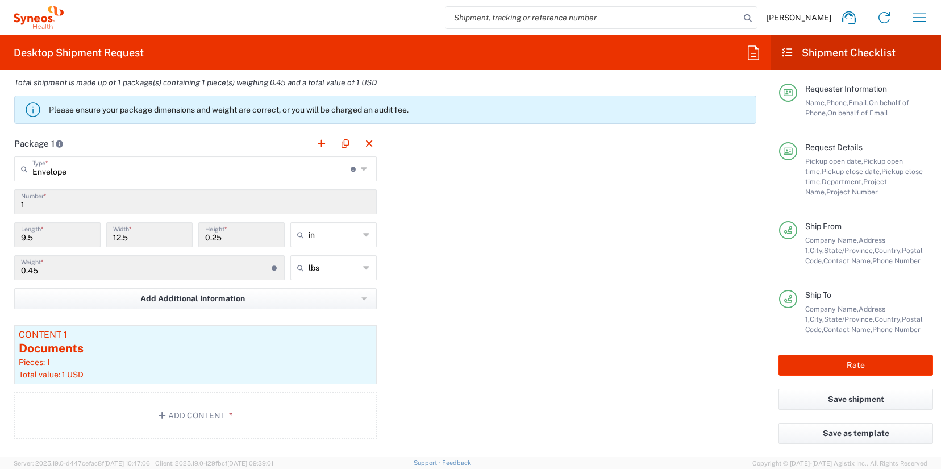
scroll to position [981, 0]
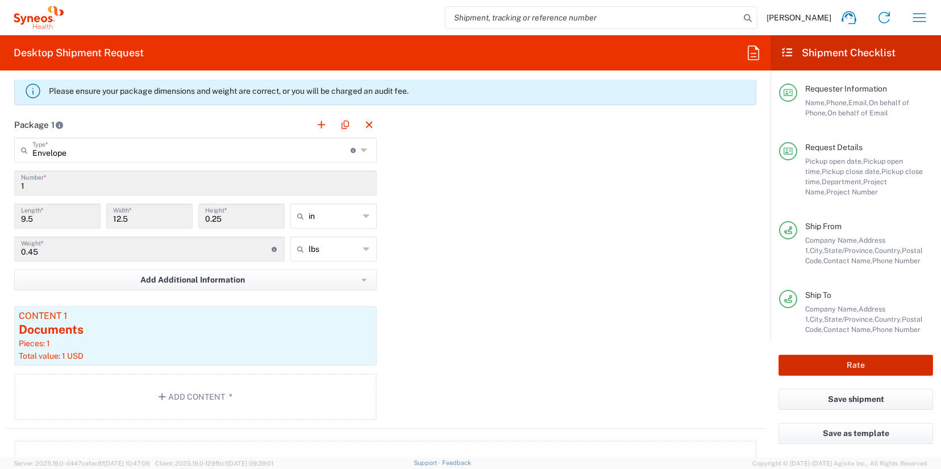
click at [840, 369] on button "Rate" at bounding box center [855, 365] width 155 height 21
type input "7054187"
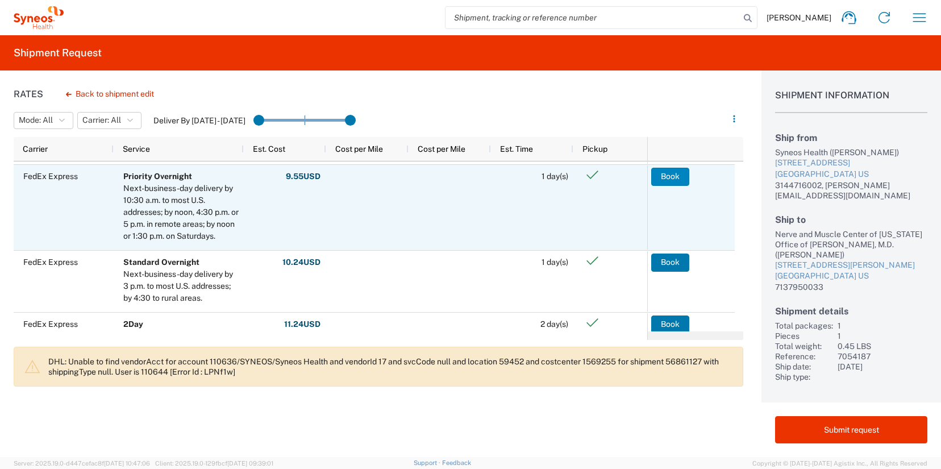
click at [671, 180] on button "Book" at bounding box center [670, 177] width 38 height 18
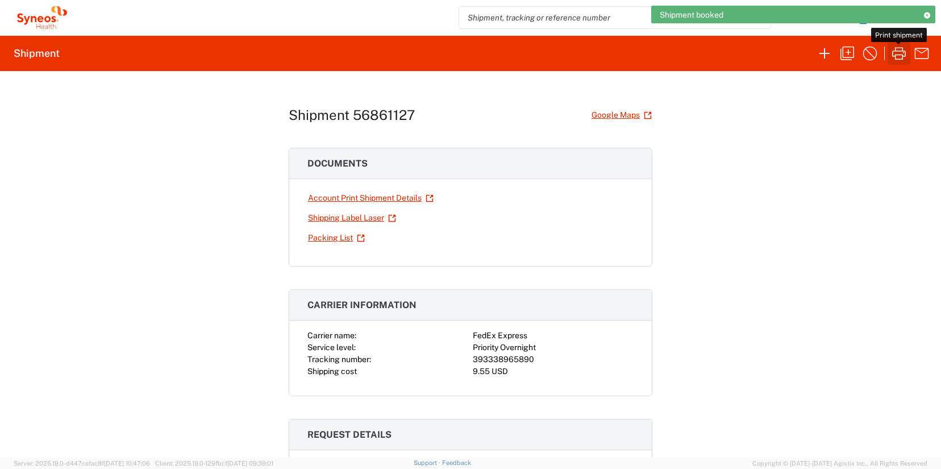
click at [898, 56] on icon "button" at bounding box center [899, 53] width 18 height 18
